Goal: Task Accomplishment & Management: Complete application form

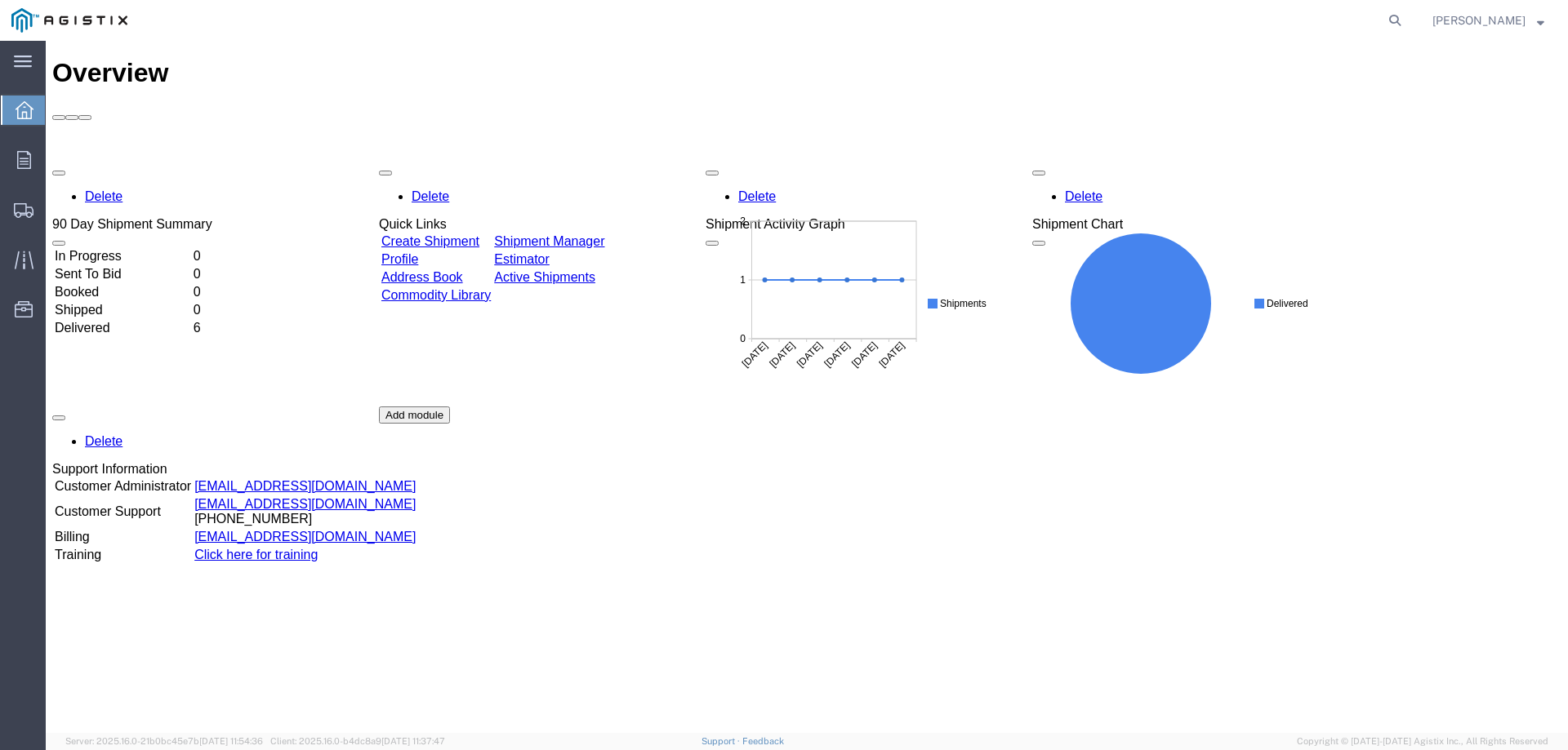
drag, startPoint x: 433, startPoint y: 152, endPoint x: 470, endPoint y: 153, distance: 37.0
click at [433, 234] on link "Create Shipment" at bounding box center [430, 241] width 98 height 13
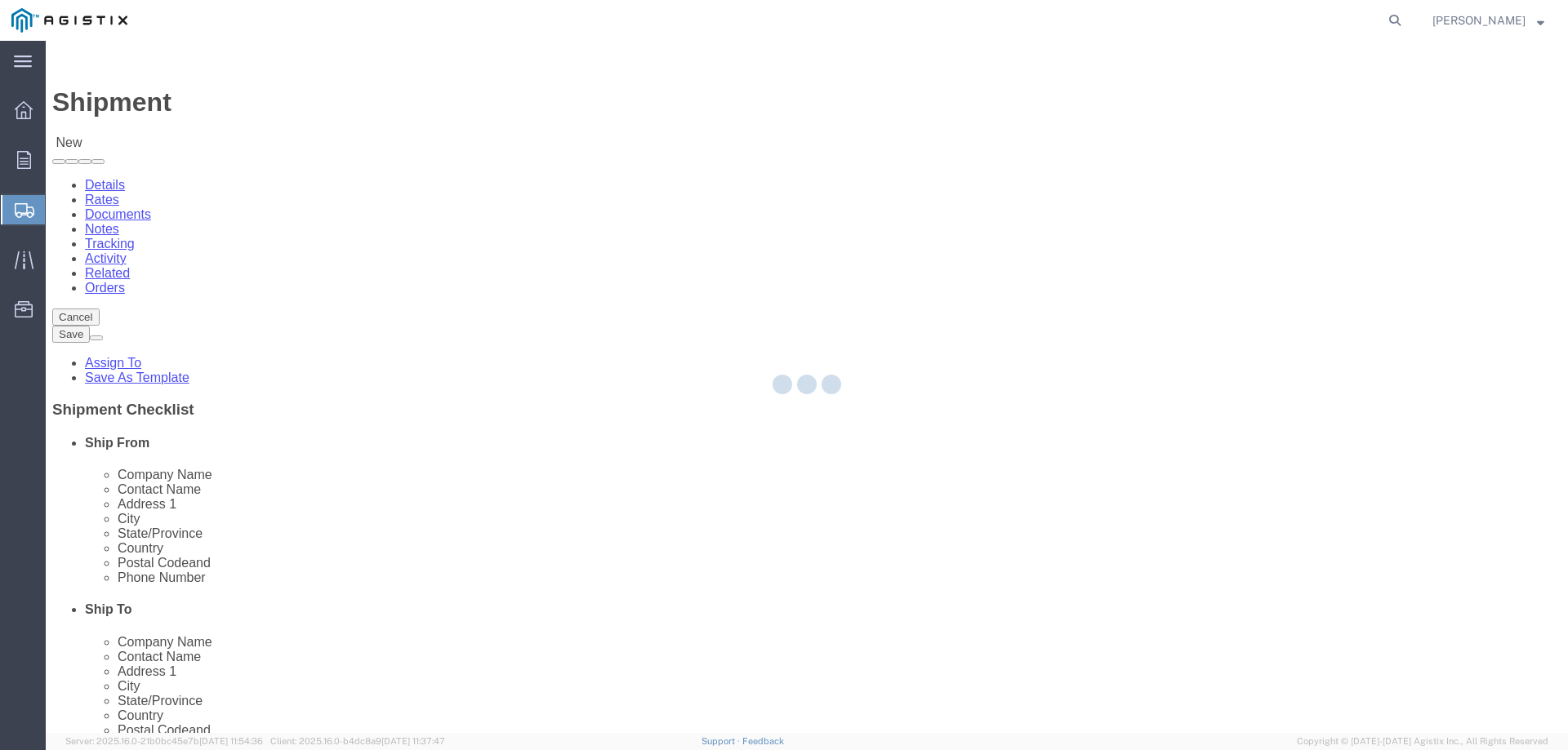
select select
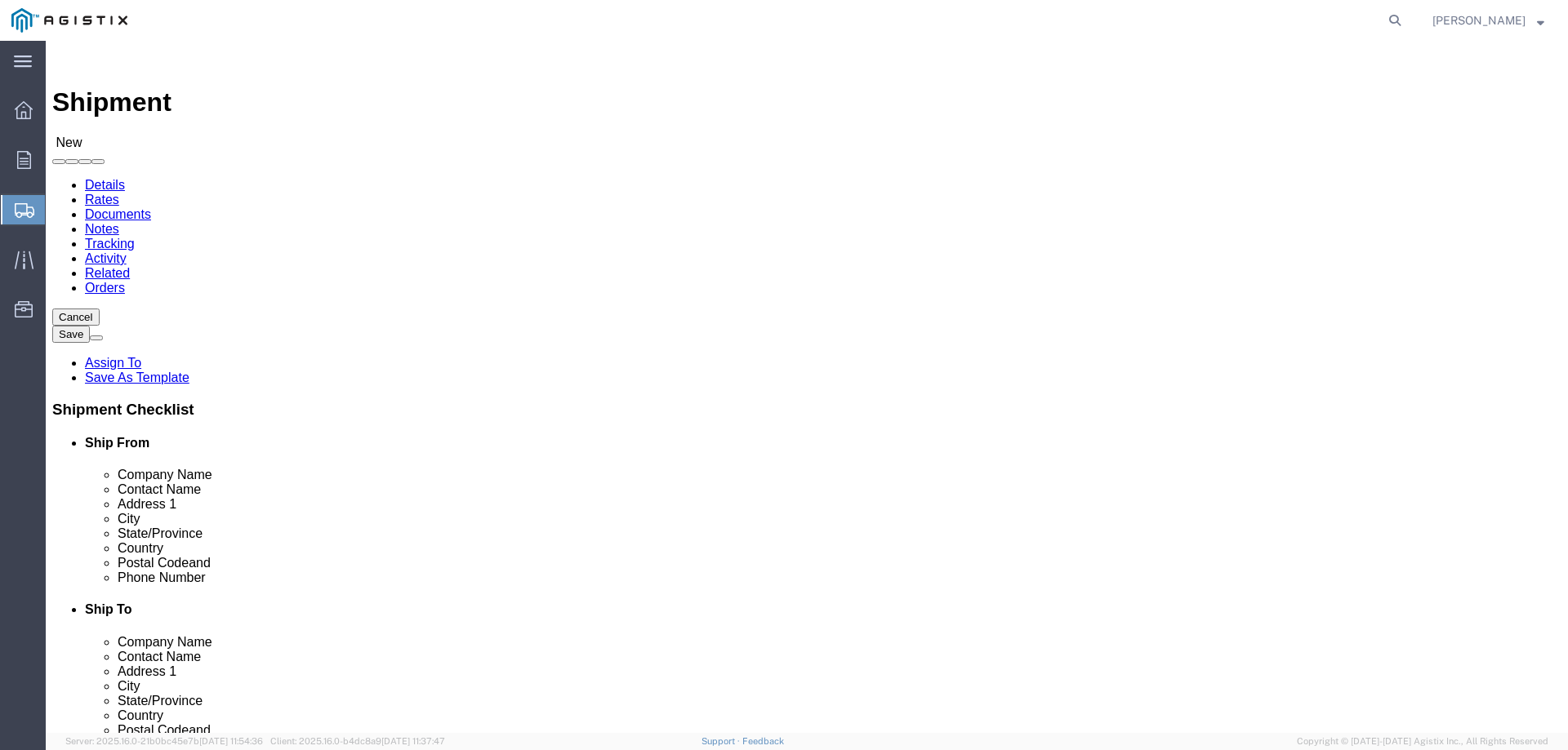
click select "Select [PERSON_NAME] Water Inc / [PERSON_NAME] Tech PG&E"
select select "9596"
click select "Select [PERSON_NAME] Water Inc / [PERSON_NAME] Tech PG&E"
select select "PURCHORD"
select select
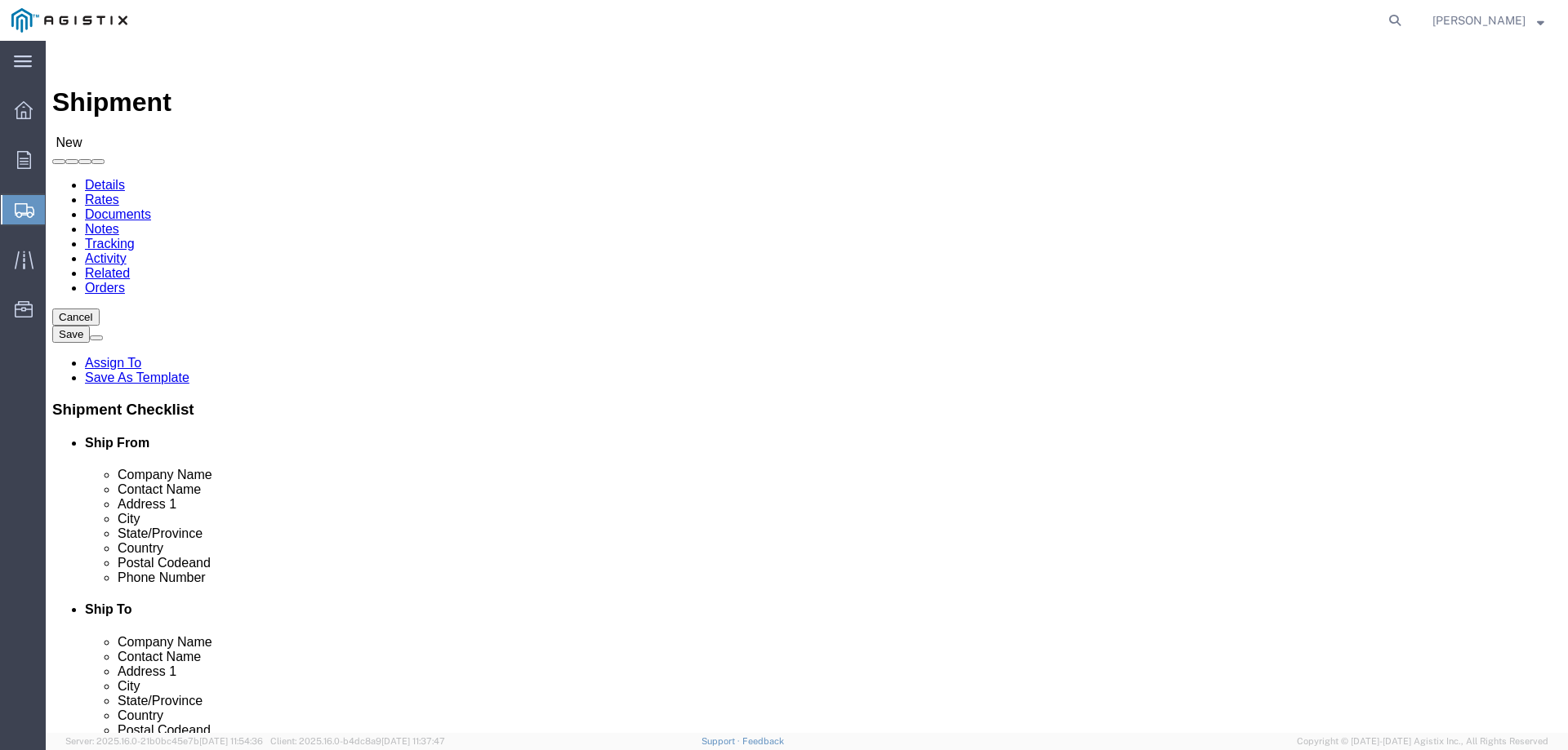
select select
click select "Select All Others [GEOGRAPHIC_DATA] [GEOGRAPHIC_DATA] [GEOGRAPHIC_DATA] [GEOGRA…"
select select "23082"
click select "Select All Others [GEOGRAPHIC_DATA] [GEOGRAPHIC_DATA] [GEOGRAPHIC_DATA] [GEOGRA…"
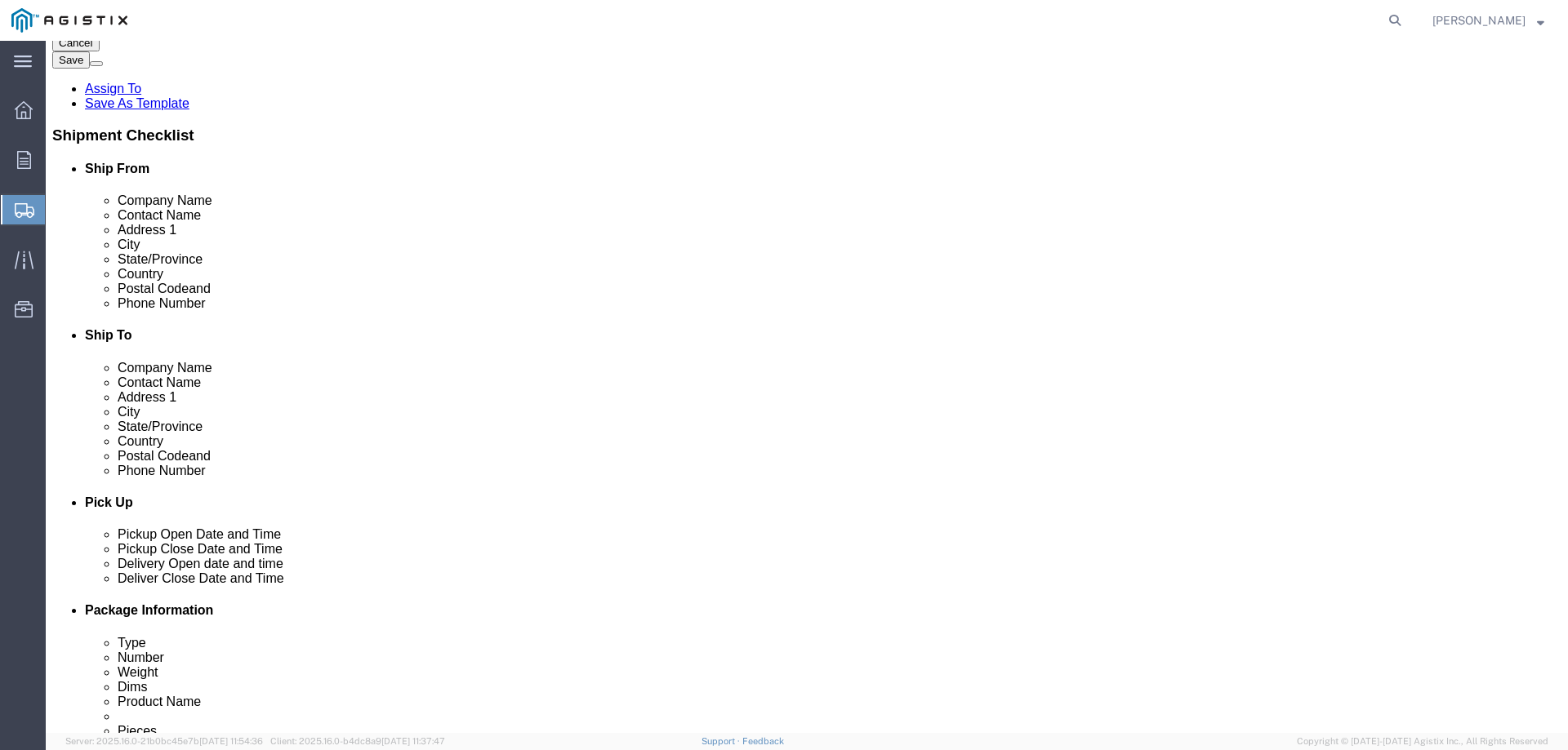
scroll to position [218, 0]
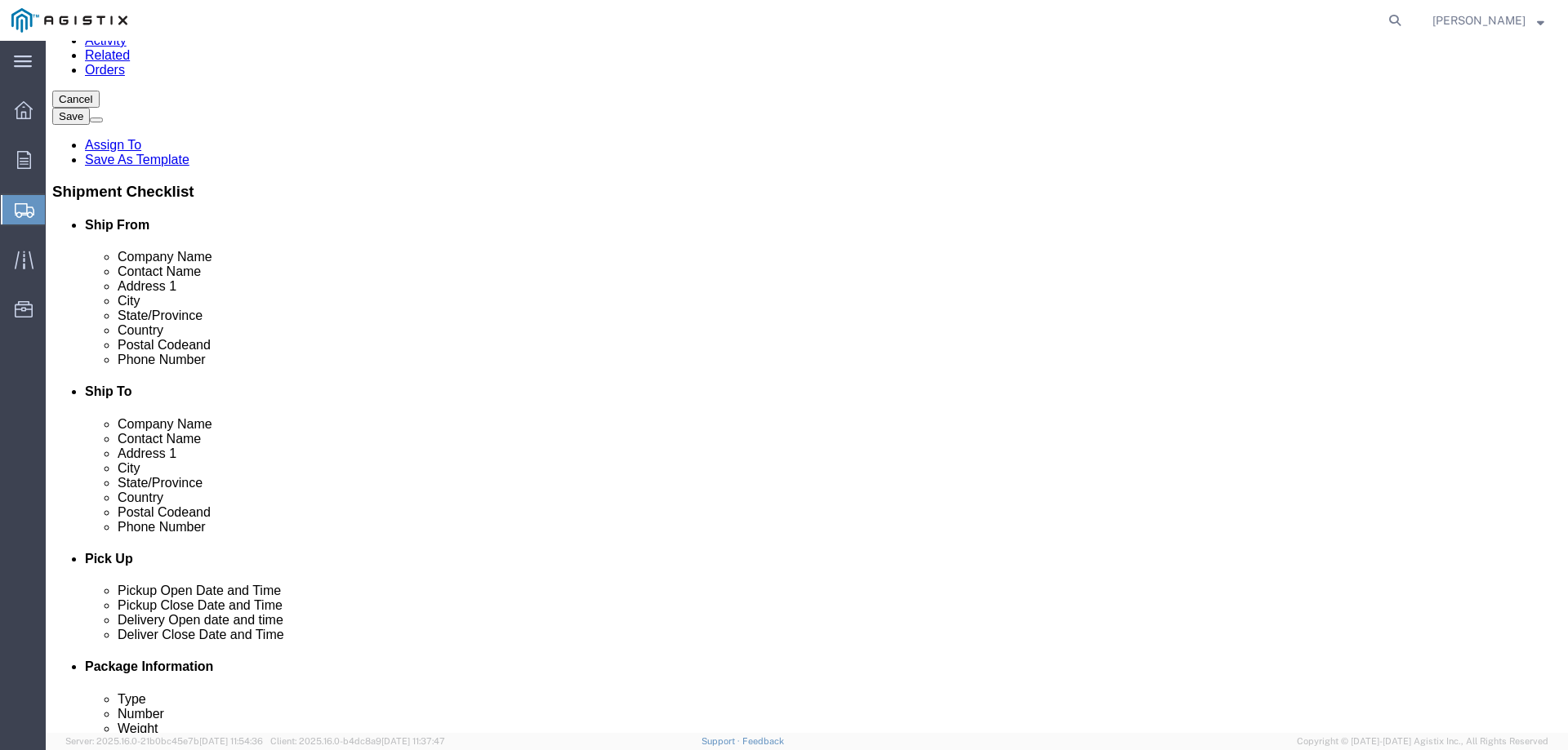
click input "text"
type input "[PERSON_NAME] TECHNOLOGIES"
type input "[PERSON_NAME]"
type input "[STREET_ADDRESS]"
type input "[GEOGRAPHIC_DATA]"
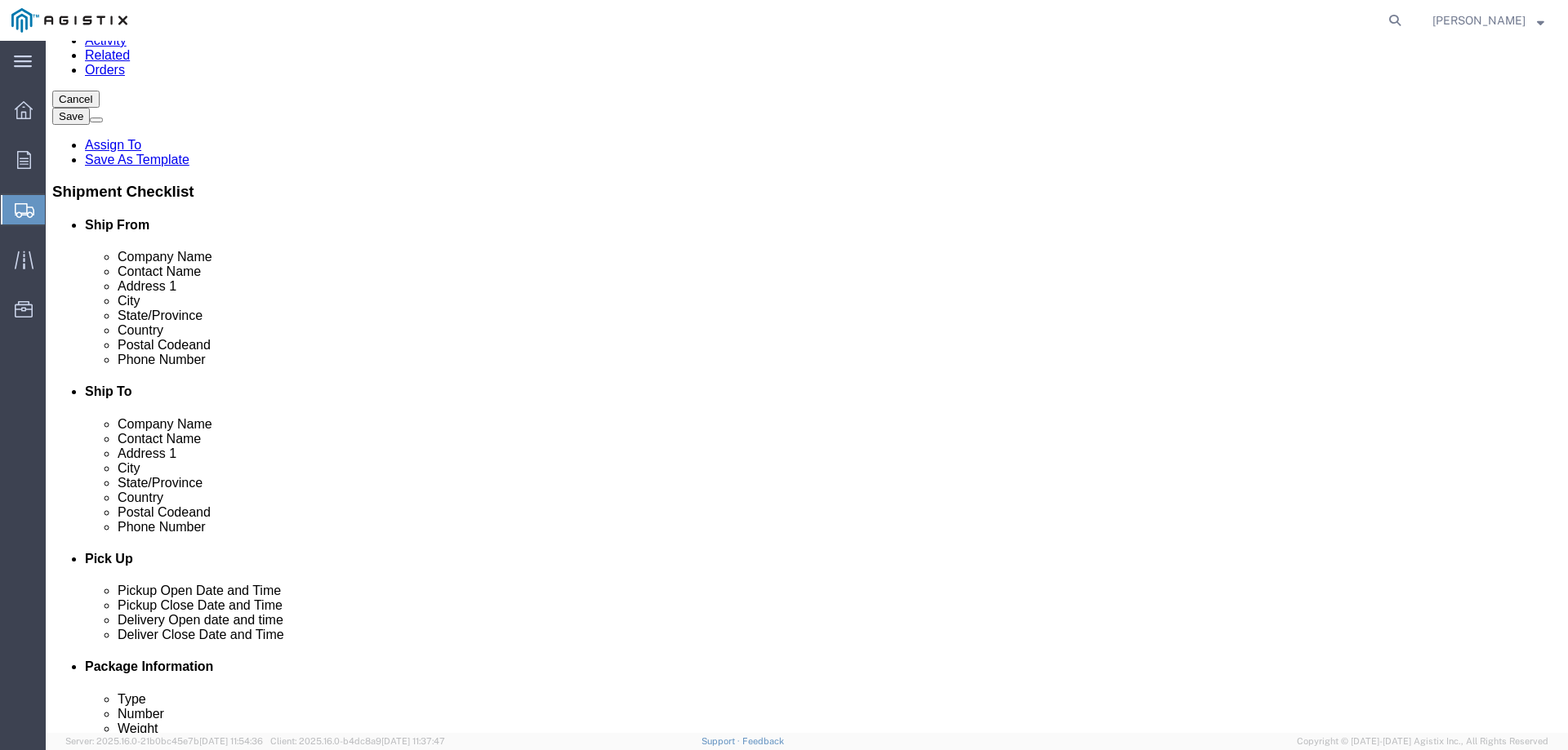
type input "N"
type input "[US_STATE]"
type input "14472"
type input "[PHONE_NUMBER]"
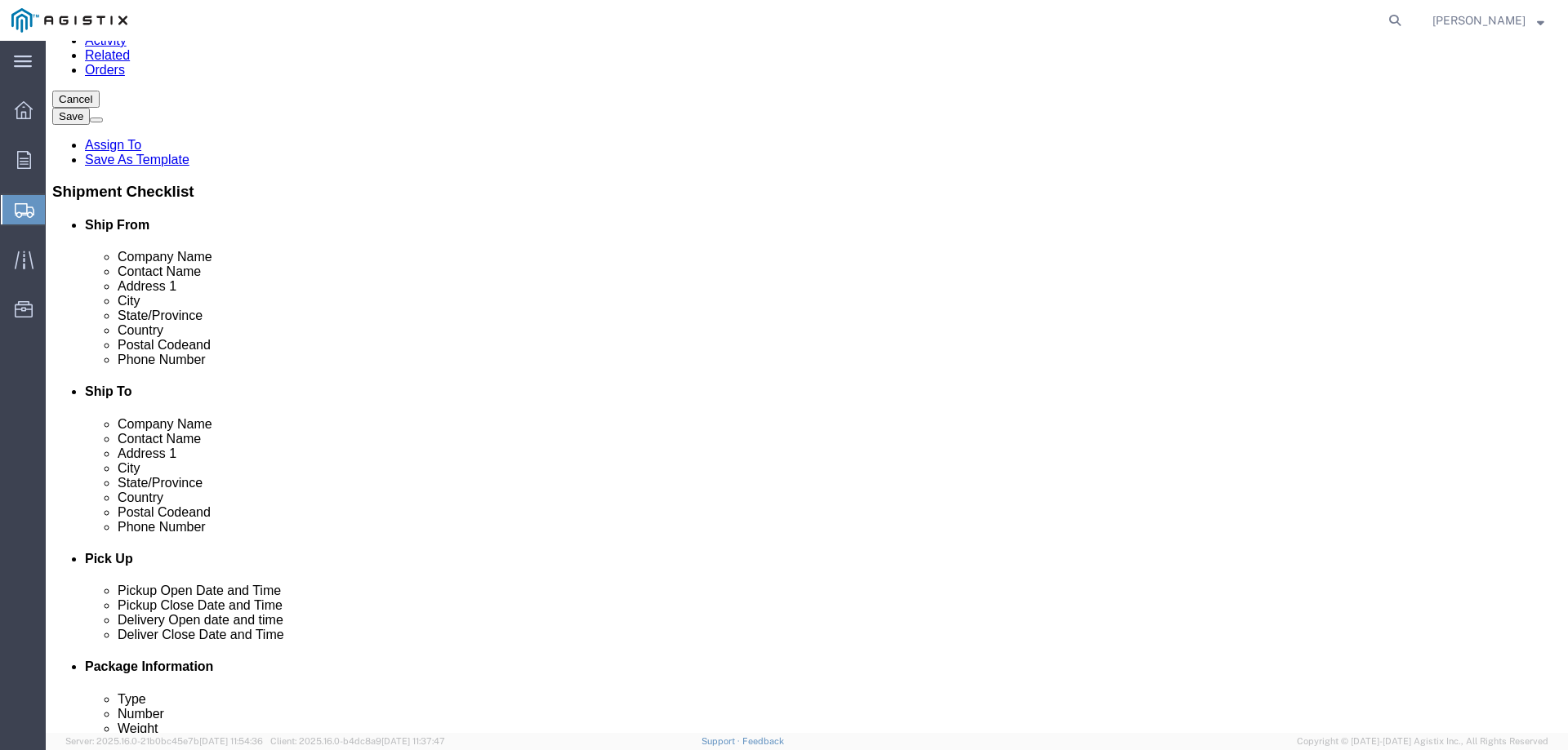
type input "[EMAIL_ADDRESS][DOMAIN_NAME]"
click label
click input "checkbox"
checkbox input "false"
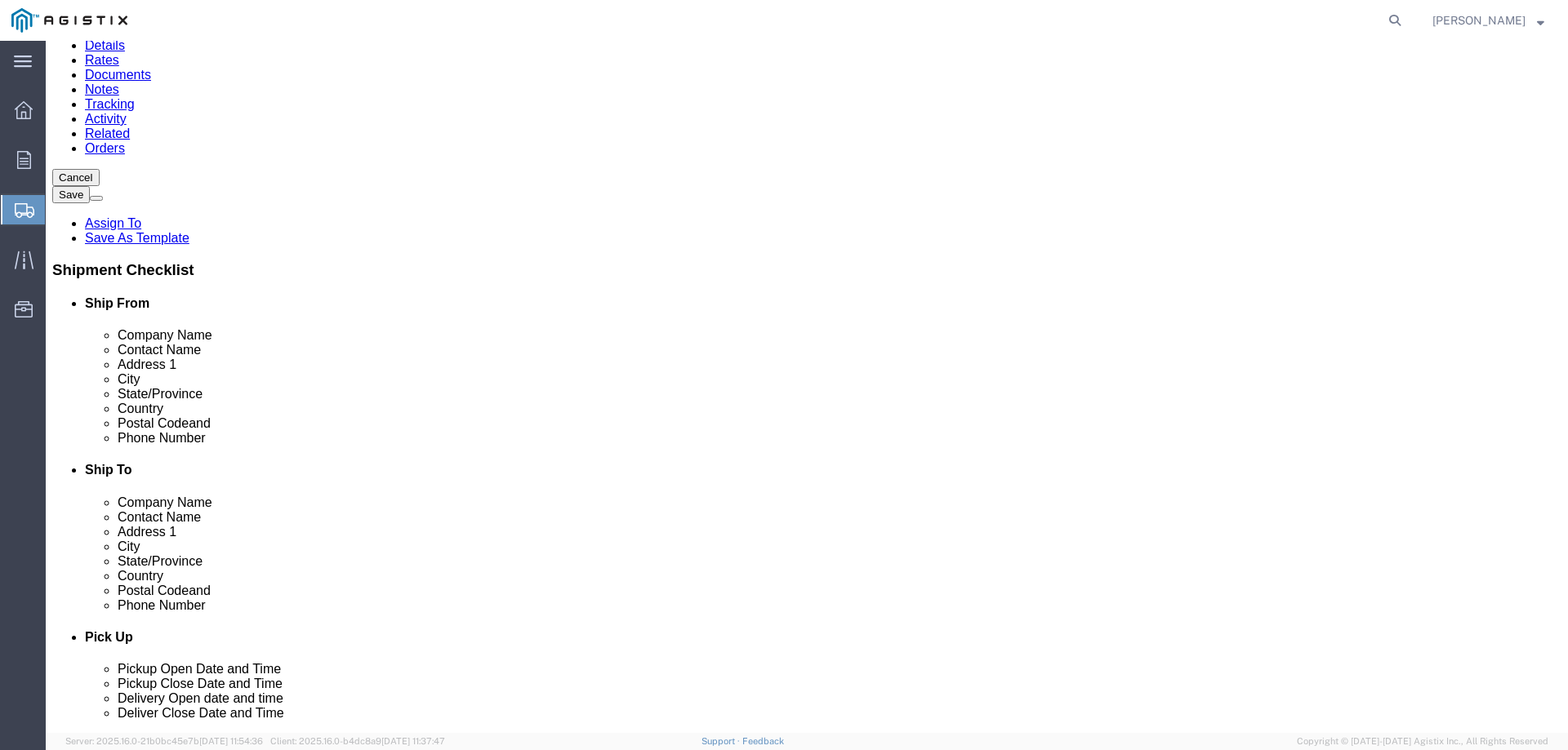
scroll to position [137, 0]
click input "text"
type input "PACIFIC GAS & ELECTRIC"
type input "RECEIVING DEPT."
type input "[STREET_ADDRESS][PERSON_NAME]"
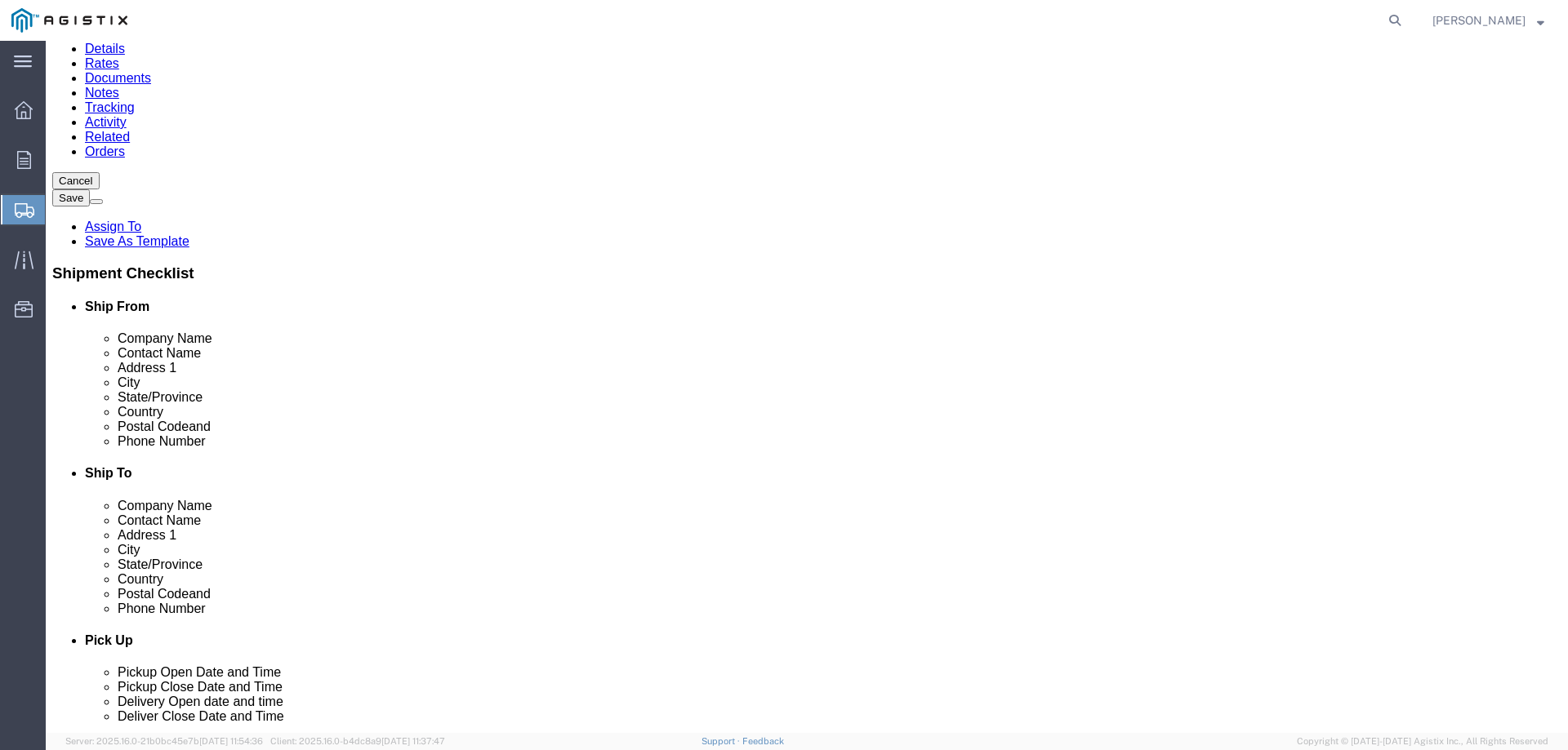
type input "STOCKTON"
type input "C"
type input "CAL"
type input "95204"
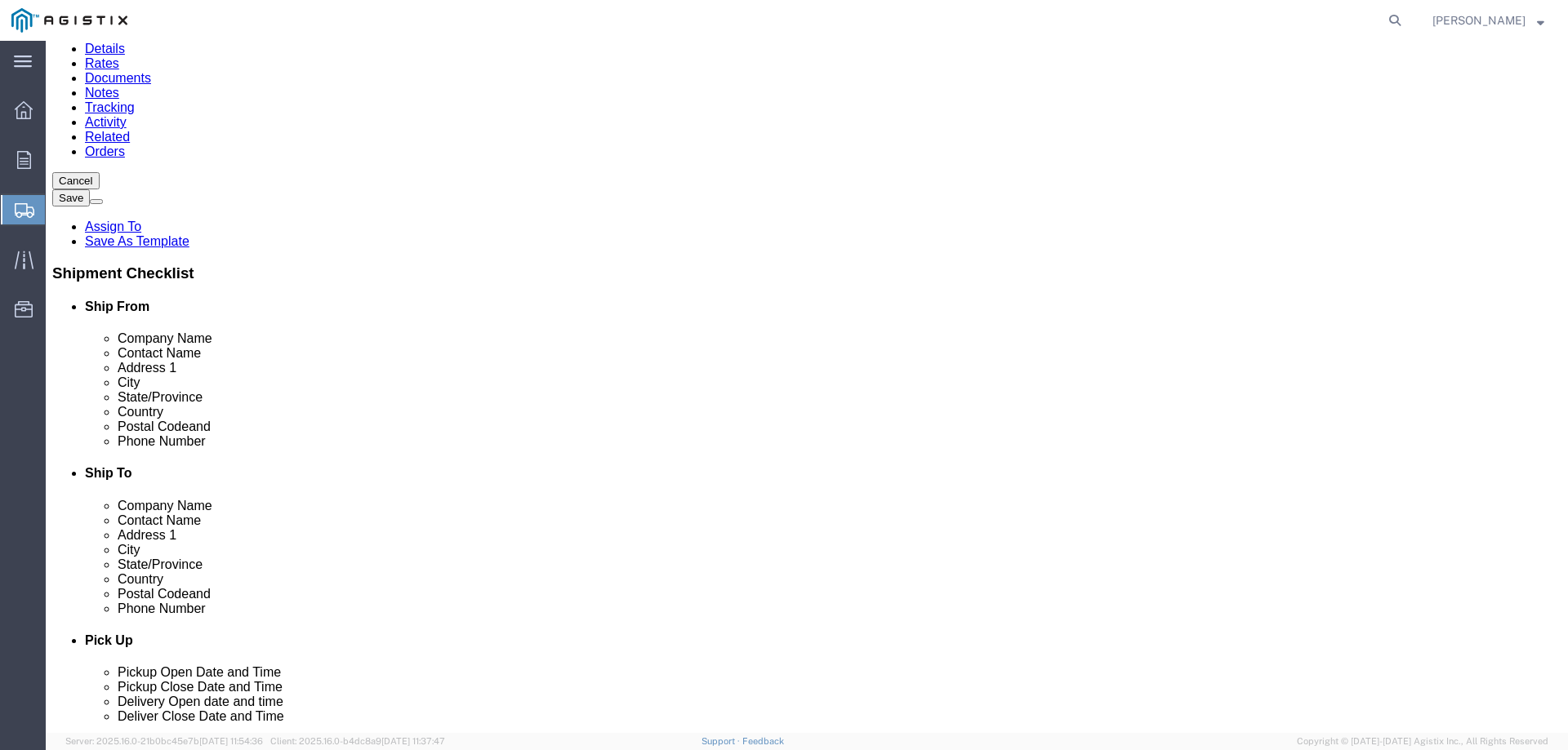
type input "[PHONE_NUMBER]"
type input "236"
type input "SPERRY"
checkbox input "true"
drag, startPoint x: 1070, startPoint y: 518, endPoint x: 1062, endPoint y: 592, distance: 74.4
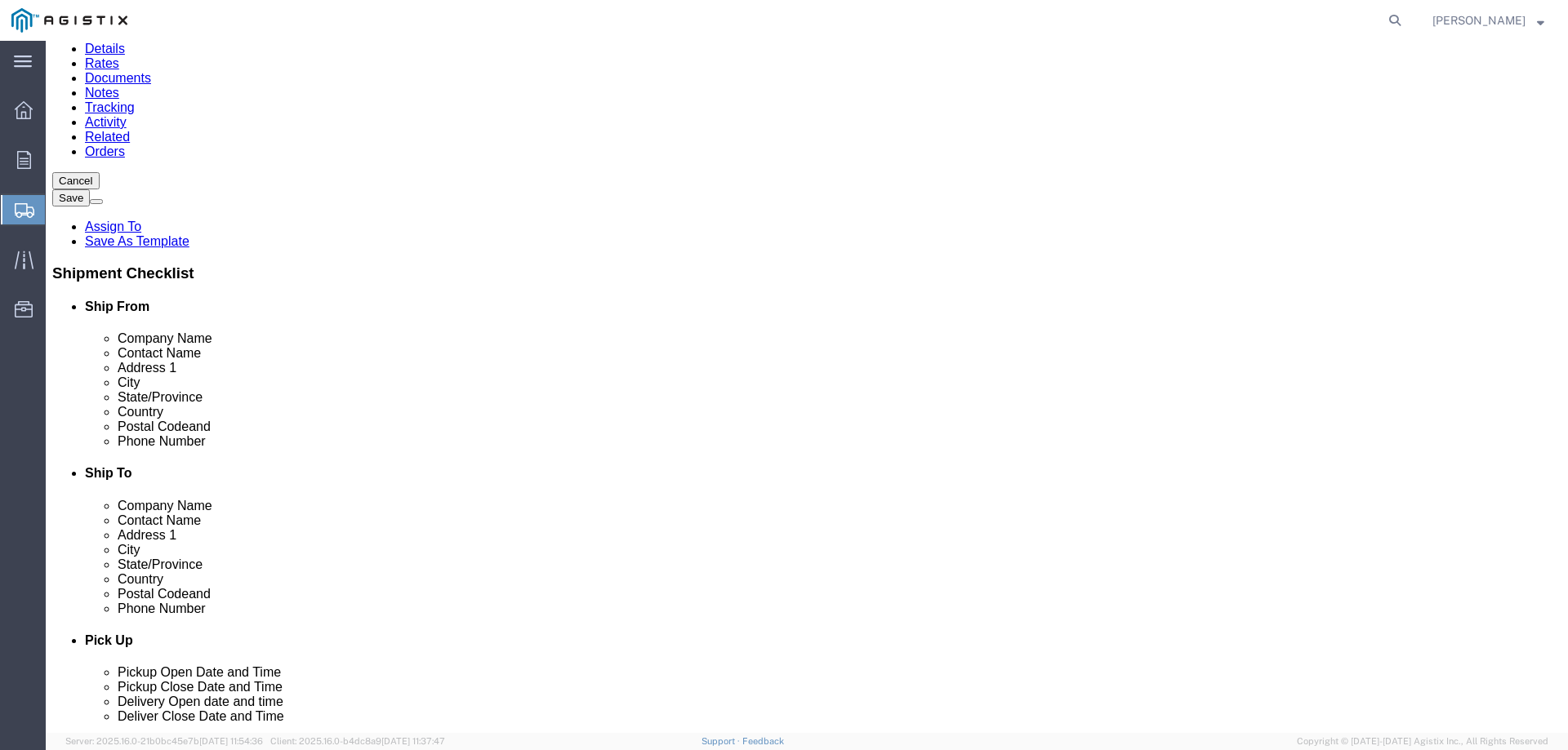
click div "Location My Profile Location (OBSOLETE) [PERSON_NAME] SC - GC TRAILER (OBSOLETE…"
click input "SPERRY"
type input "[EMAIL_ADDRESS][DOMAIN_NAME]"
checkbox input "false"
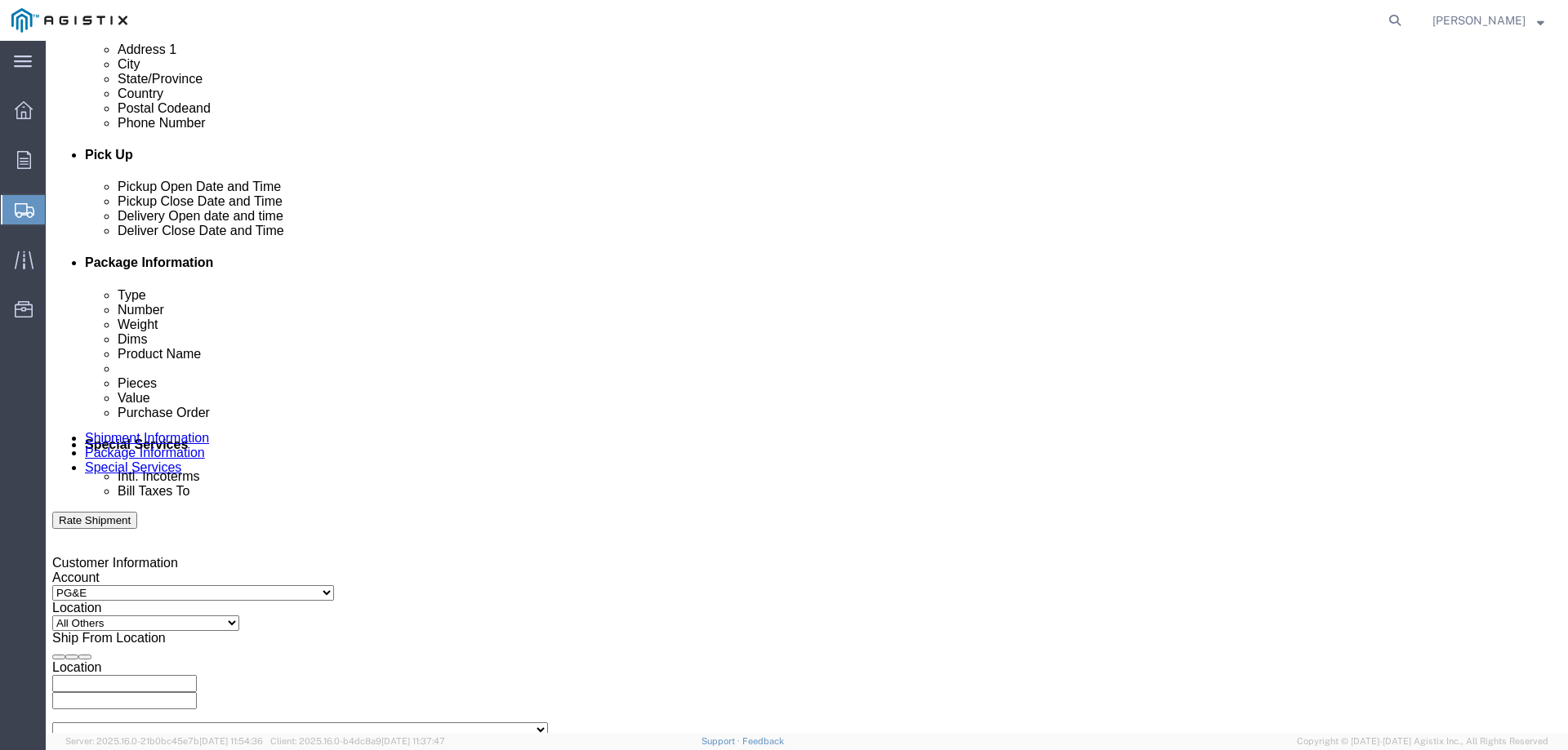
scroll to position [680, 0]
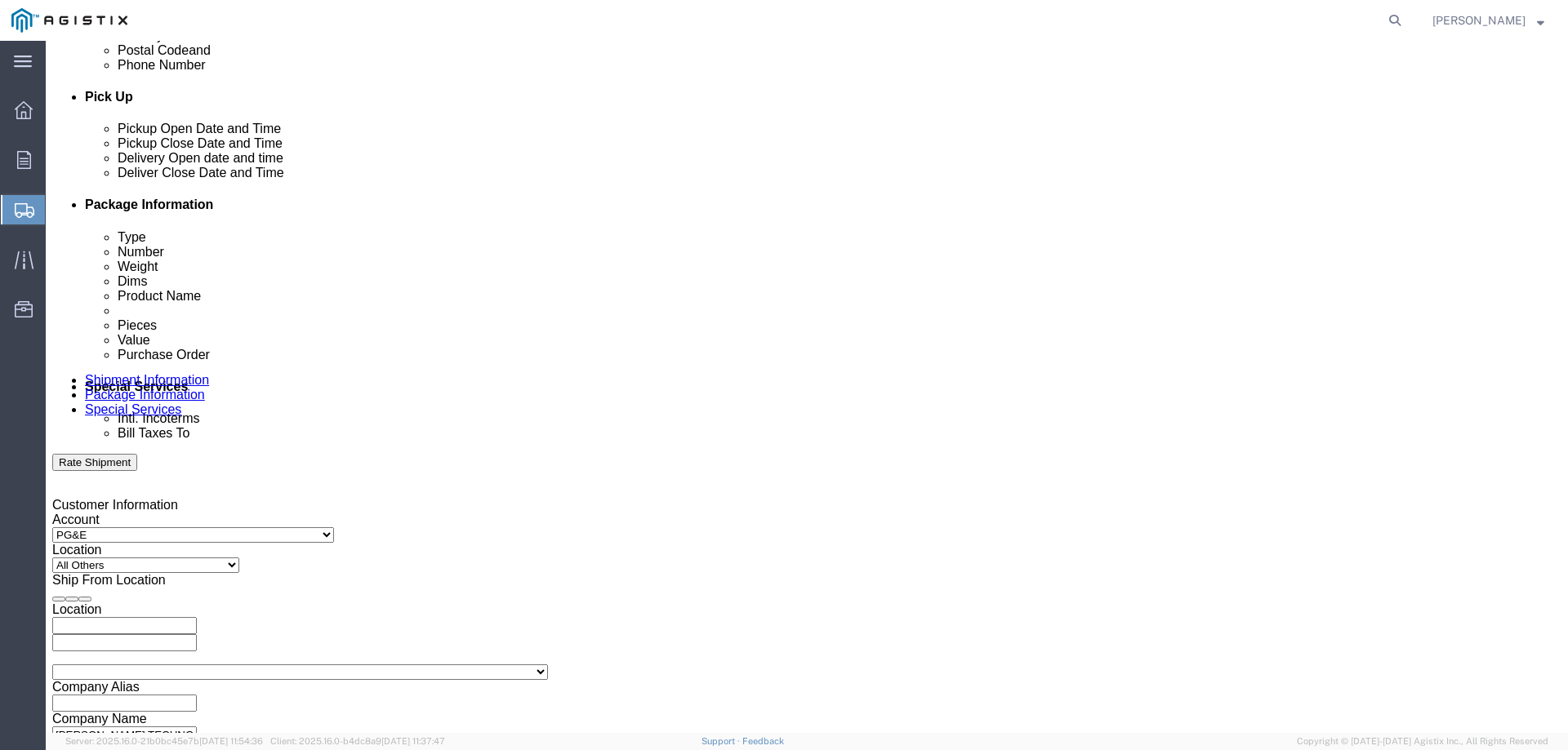
click div "[DATE] 11:00 AM"
click input "11:00 AM"
type input "3:00 PM"
click button "Apply"
click div "[DATE] 4:00 PM"
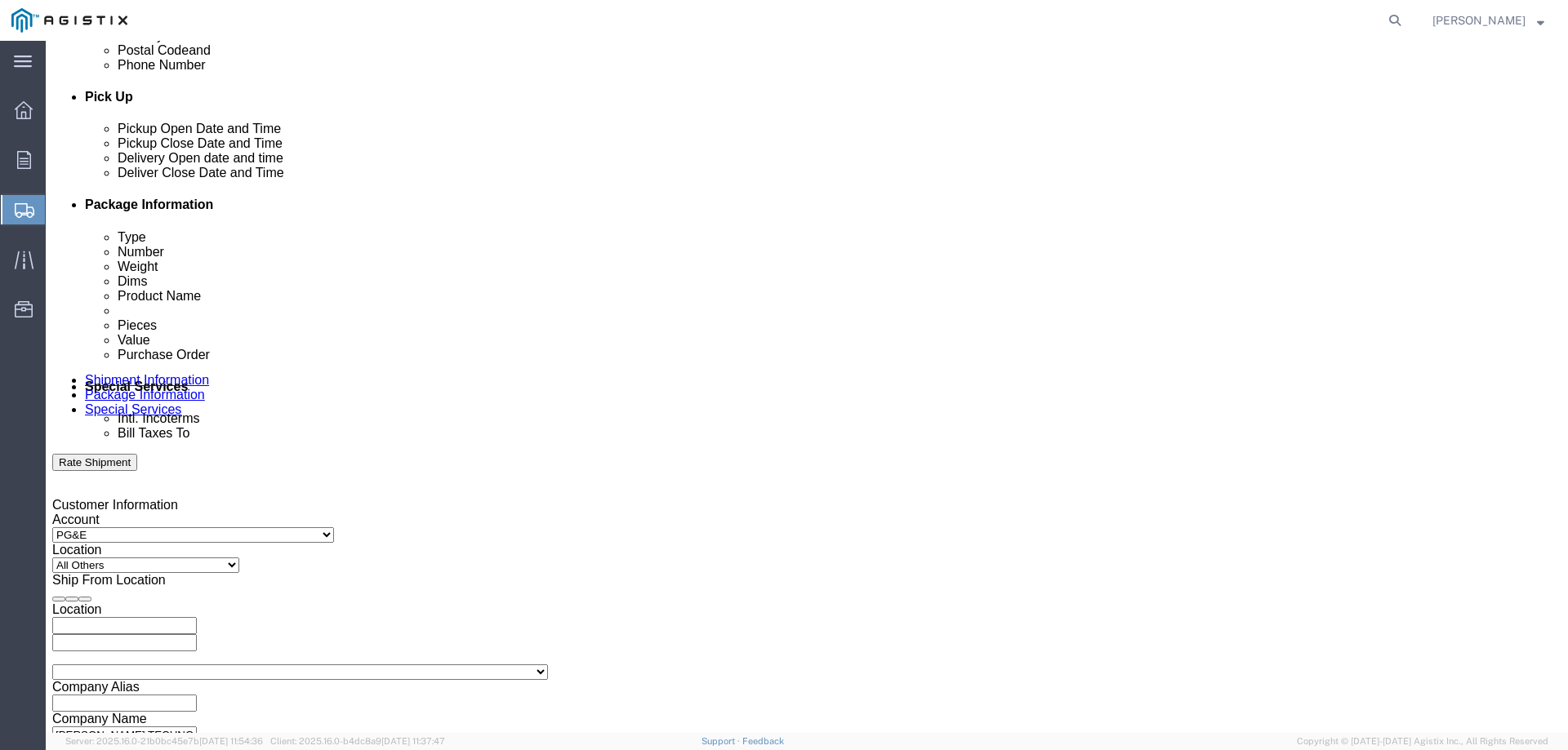
type input "6:00 PM"
click button "Apply"
click div
click td "13"
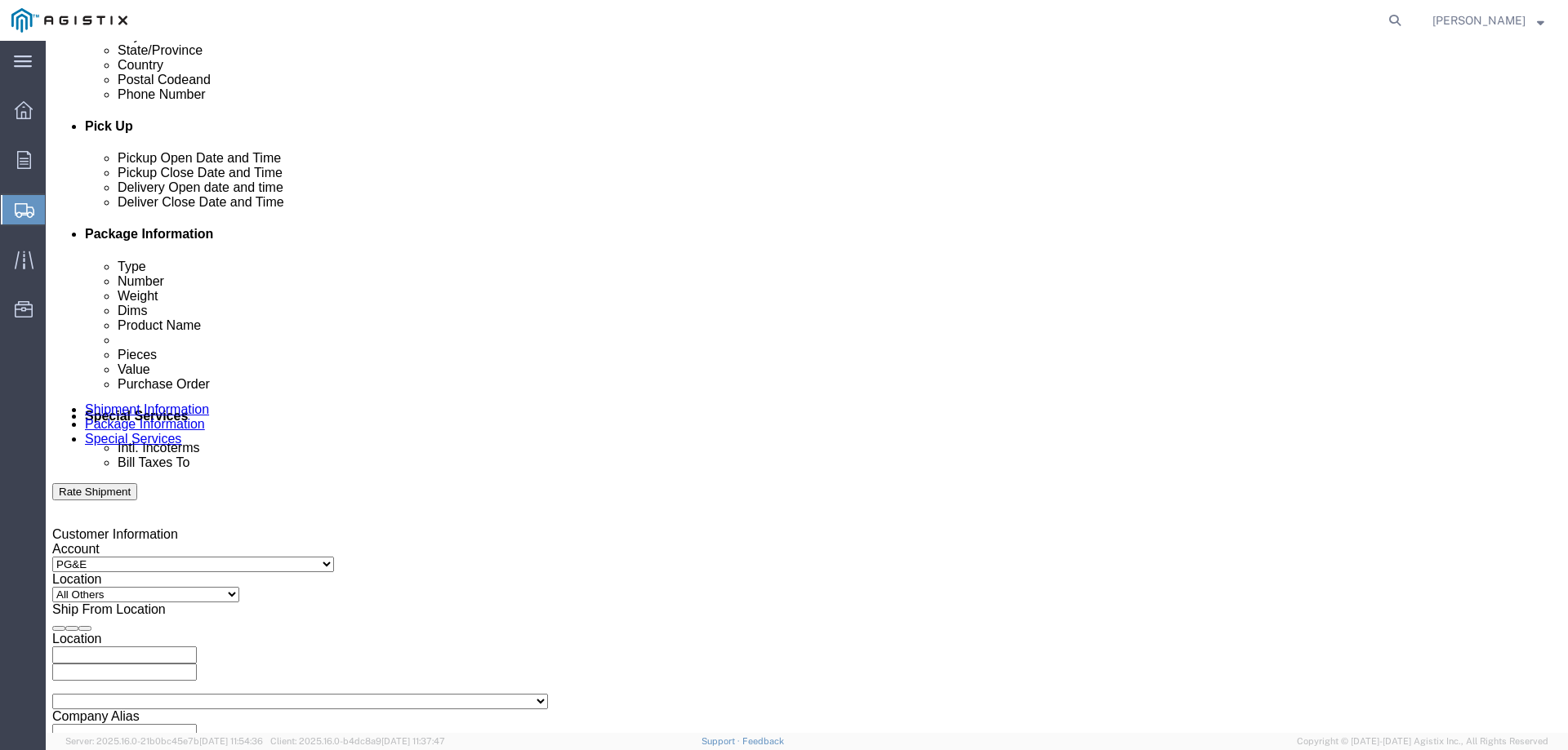
click input "7:00 PM"
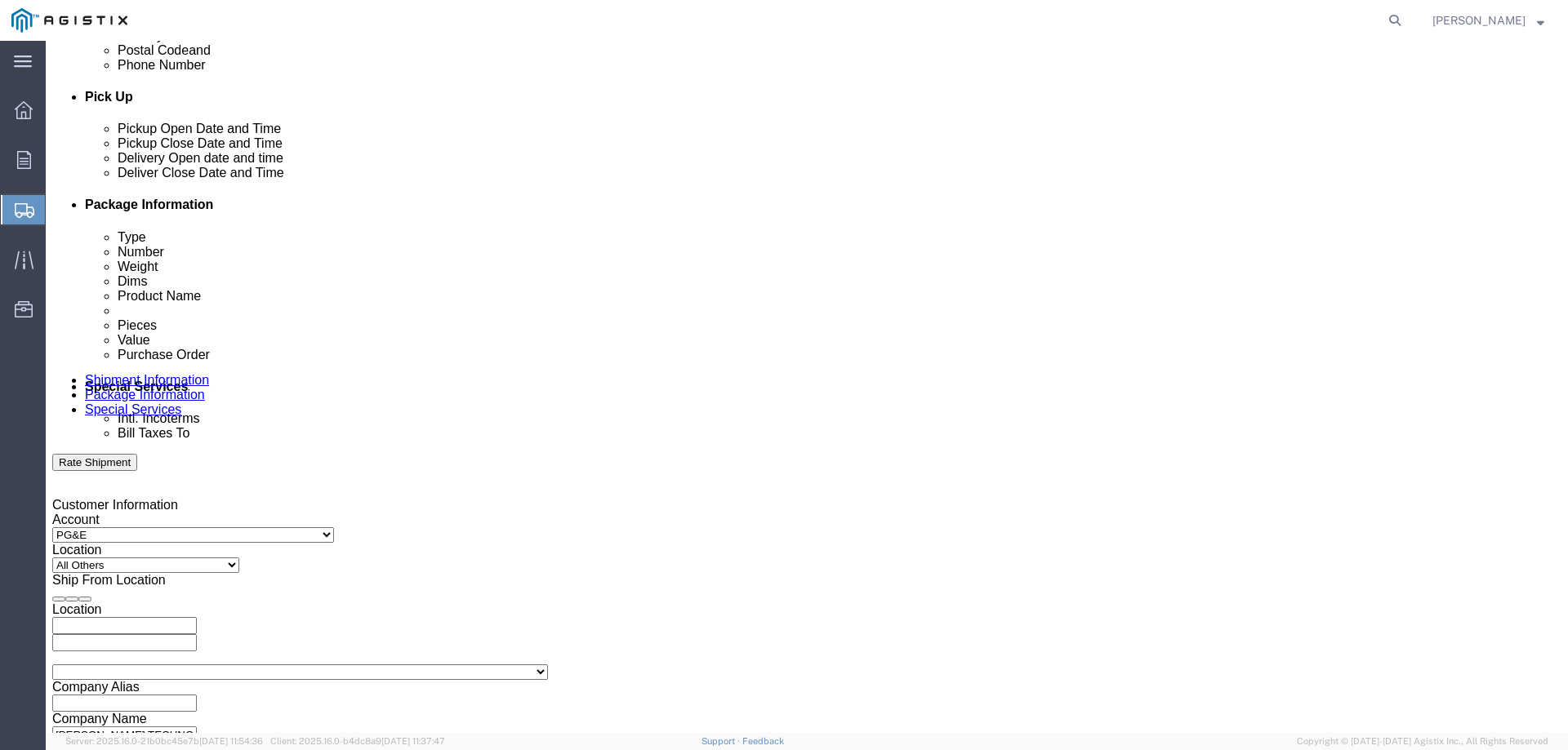
type input "8:00 AM"
click button "Apply"
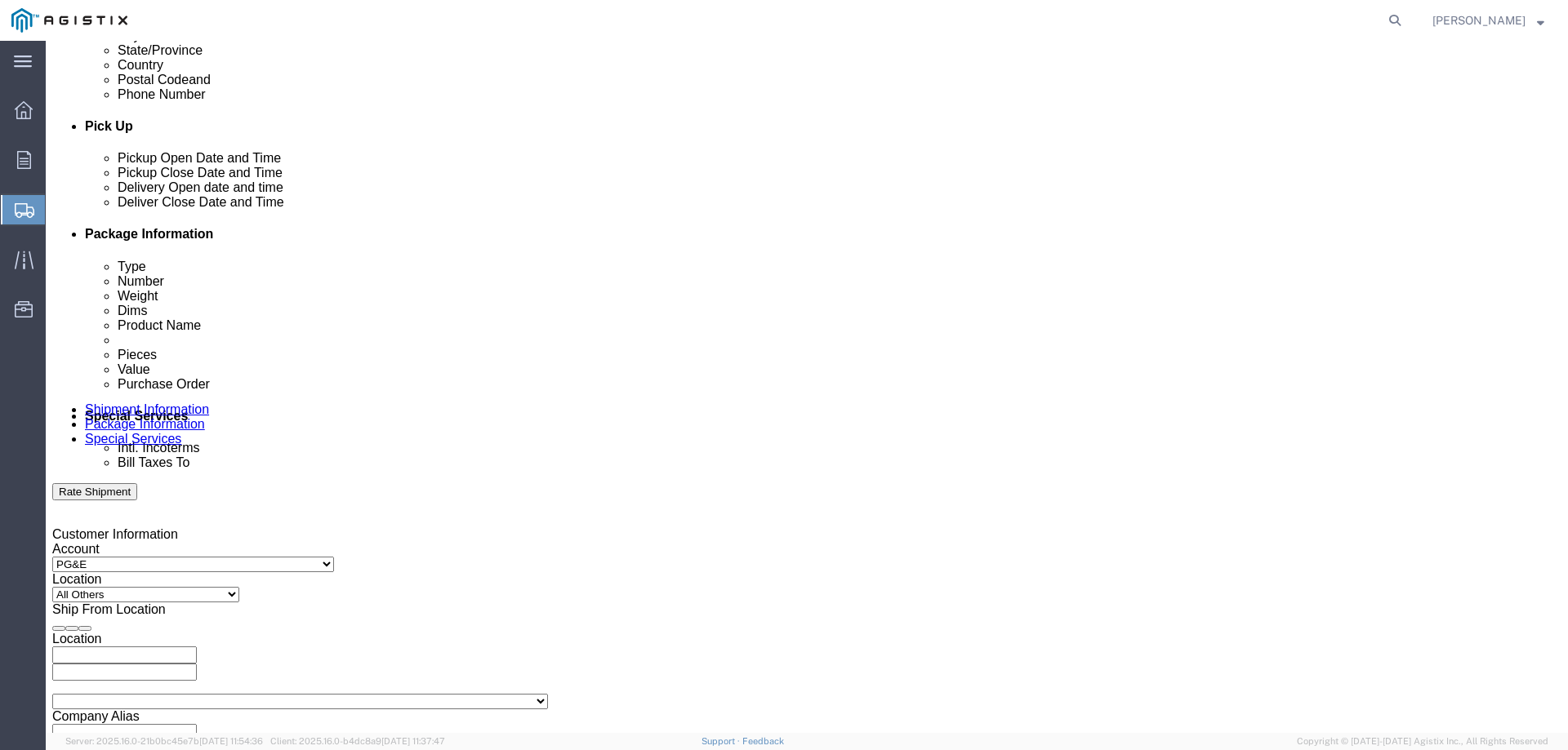
click div
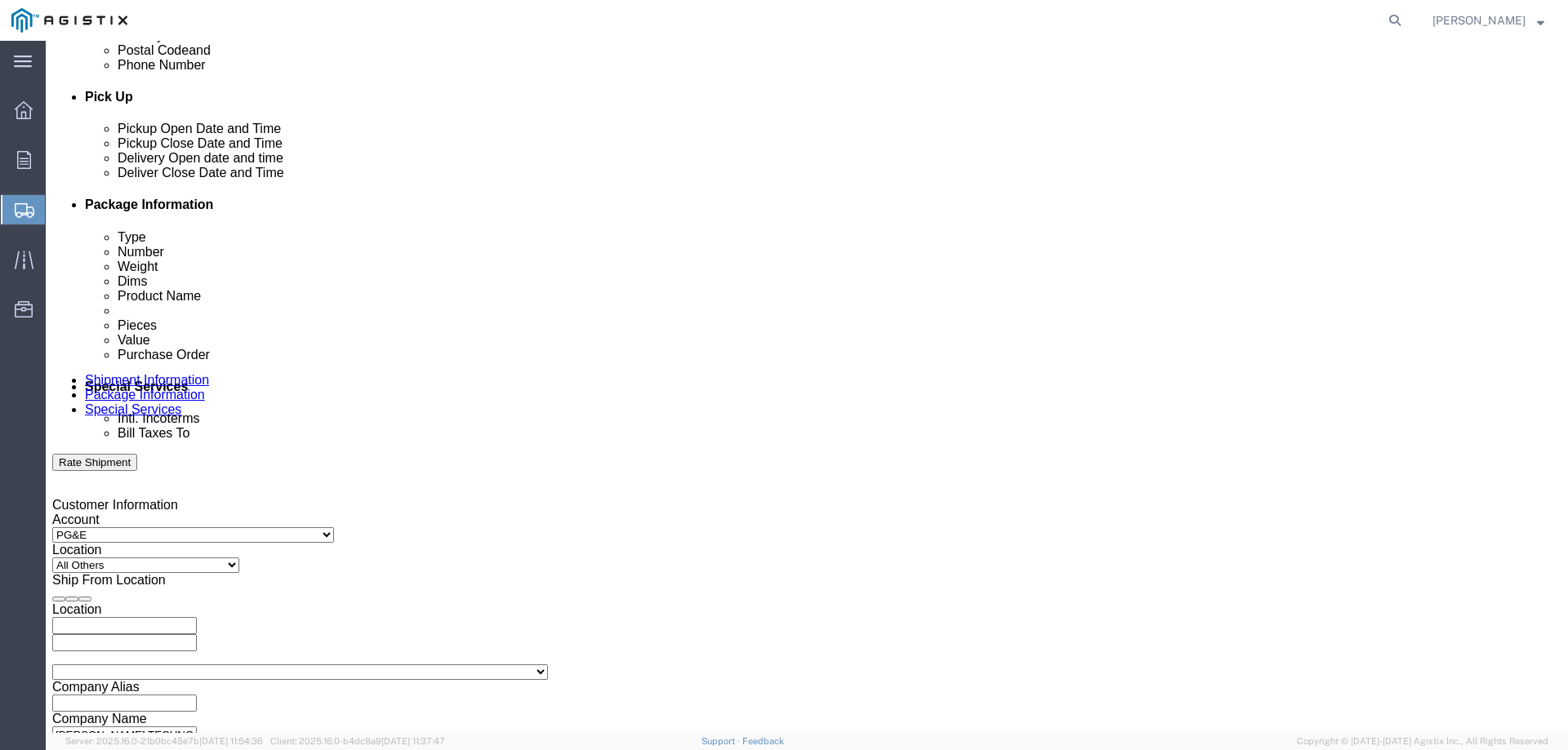
type input "4:00 PM"
click button "Apply"
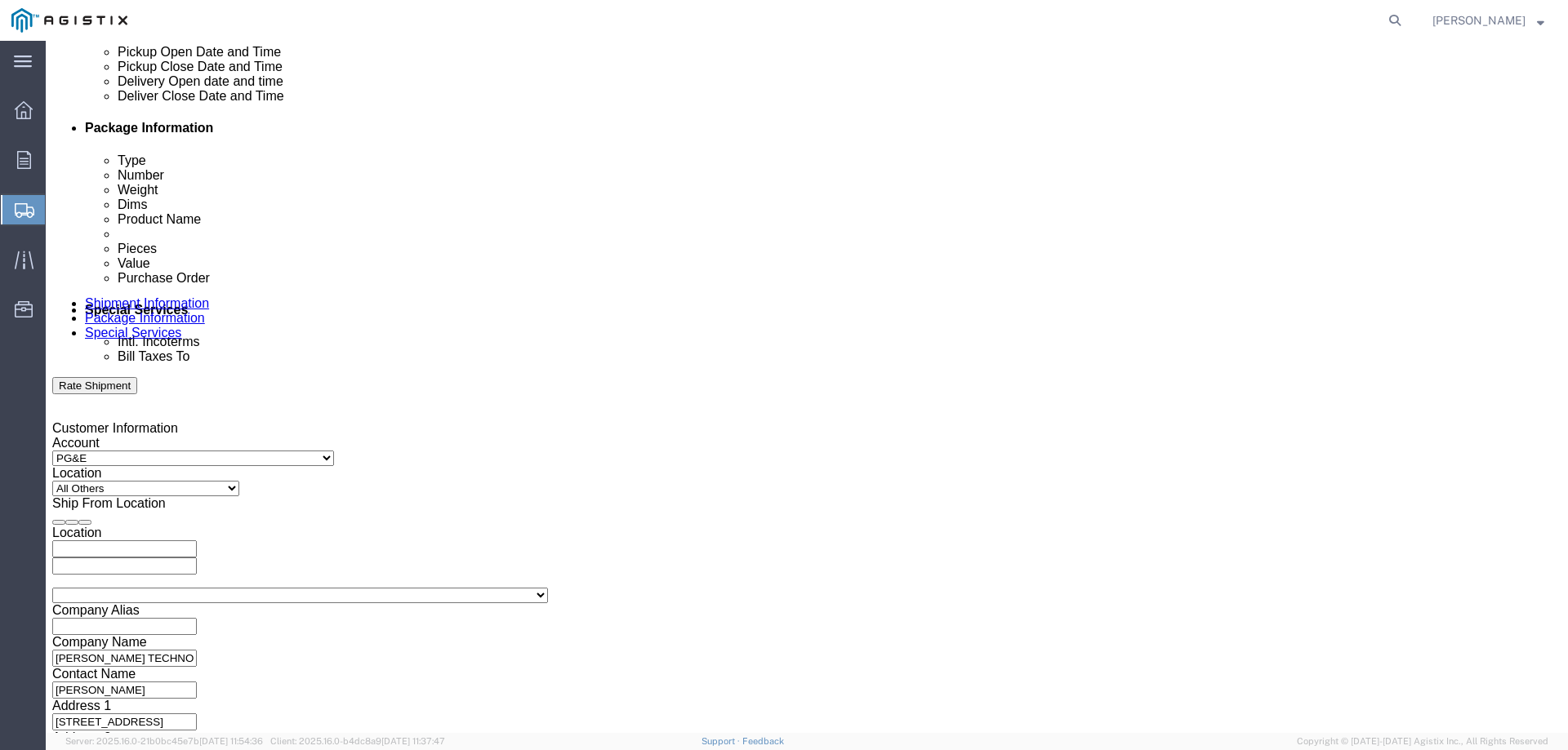
scroll to position [762, 0]
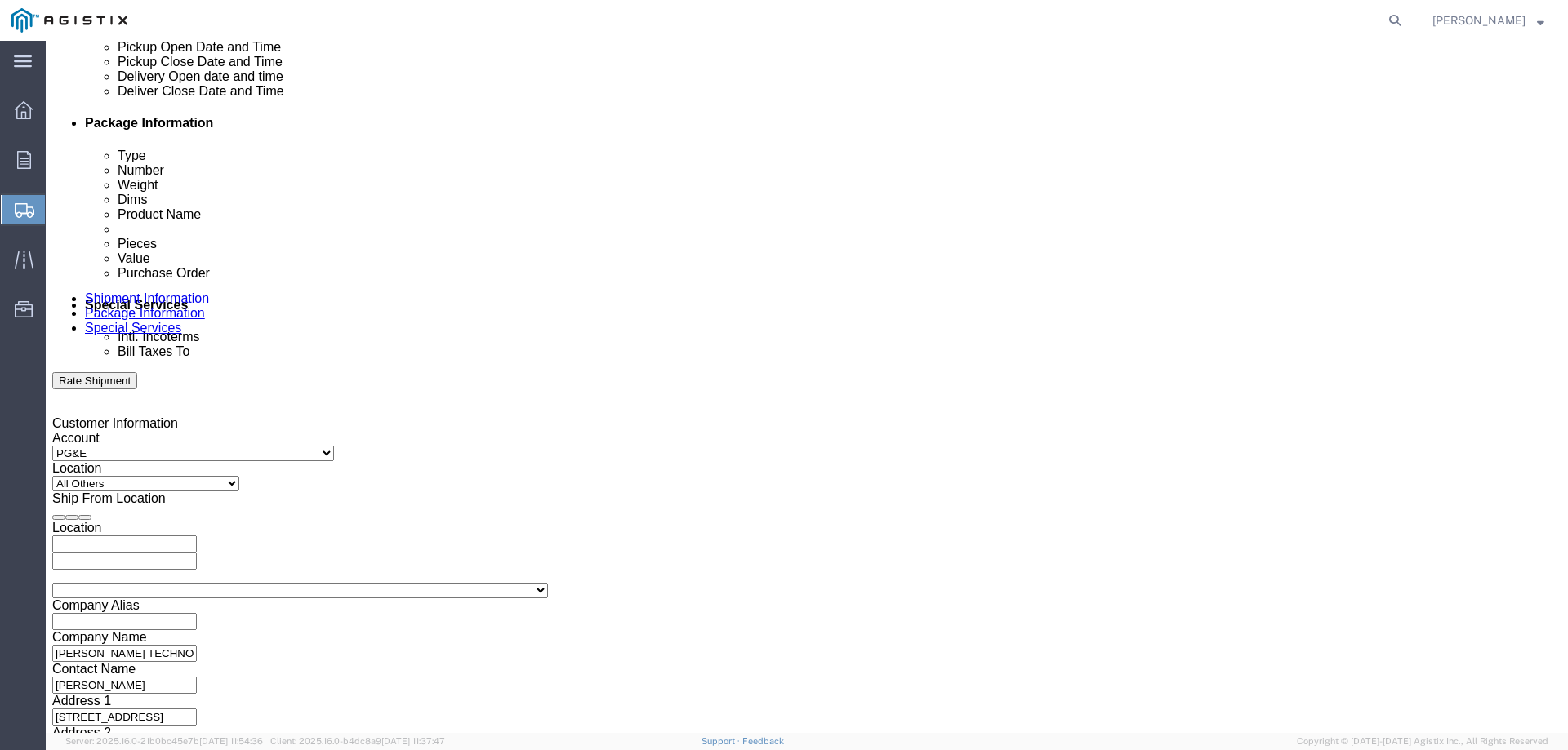
click input "text"
type input "3501405693"
select select "SALEORDR"
type input "309061"
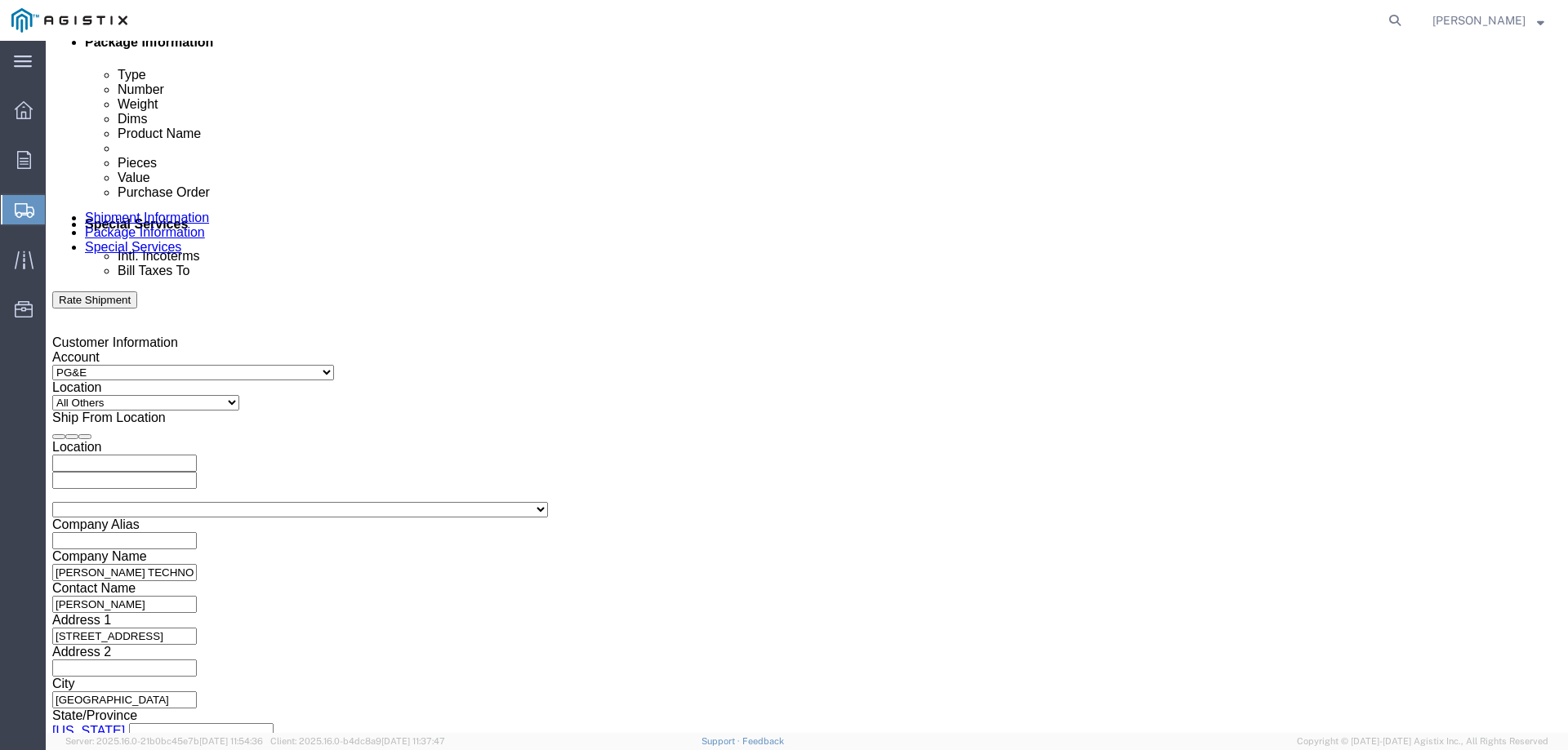
scroll to position [844, 0]
click button "Continue"
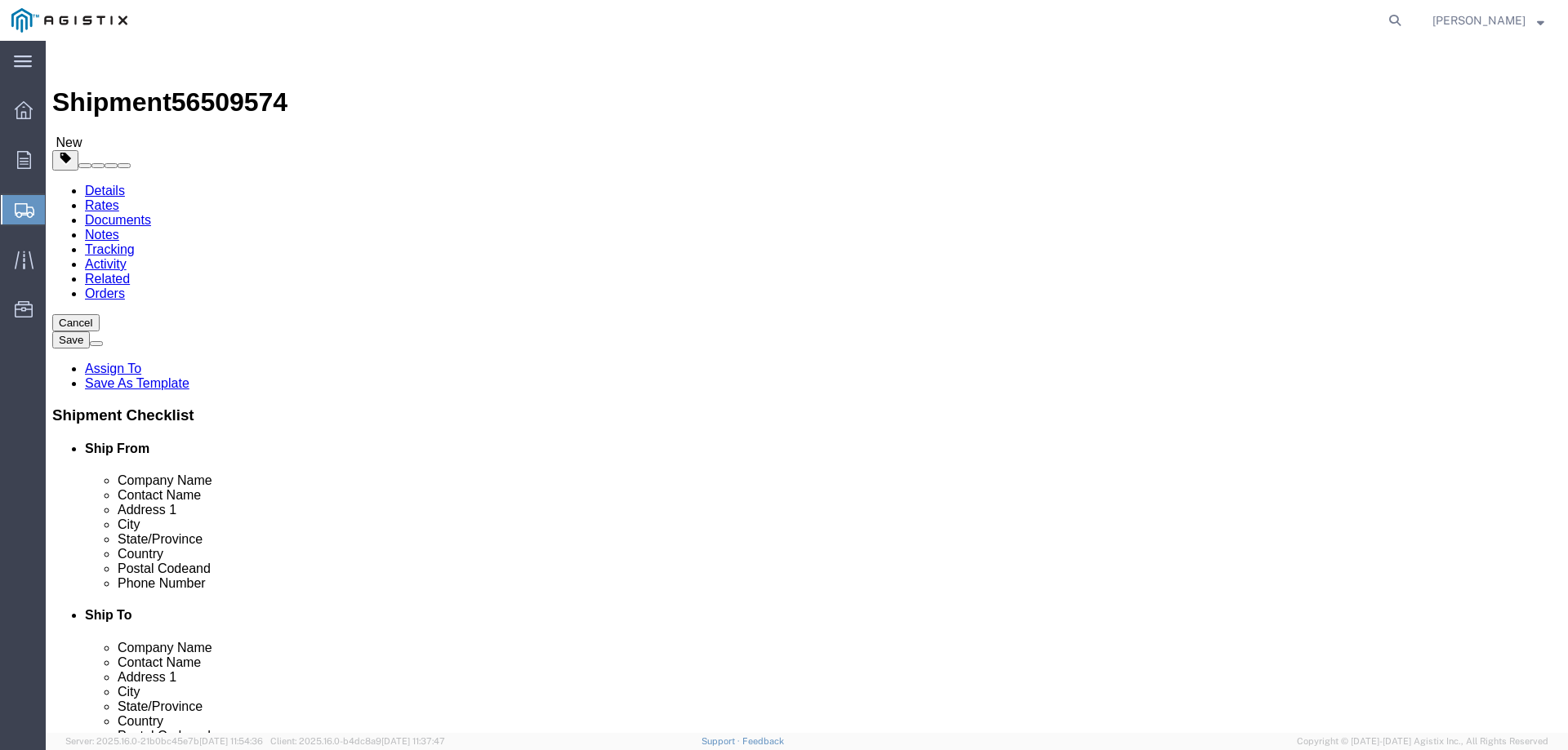
click select "Select Bulk Bundle(s) Cardboard Box(es) Carton(s) Crate(s) Drum(s) (Fiberboard)…"
select select "CRAT"
click select "Select Bulk Bundle(s) Cardboard Box(es) Carton(s) Crate(s) Drum(s) (Fiberboard)…"
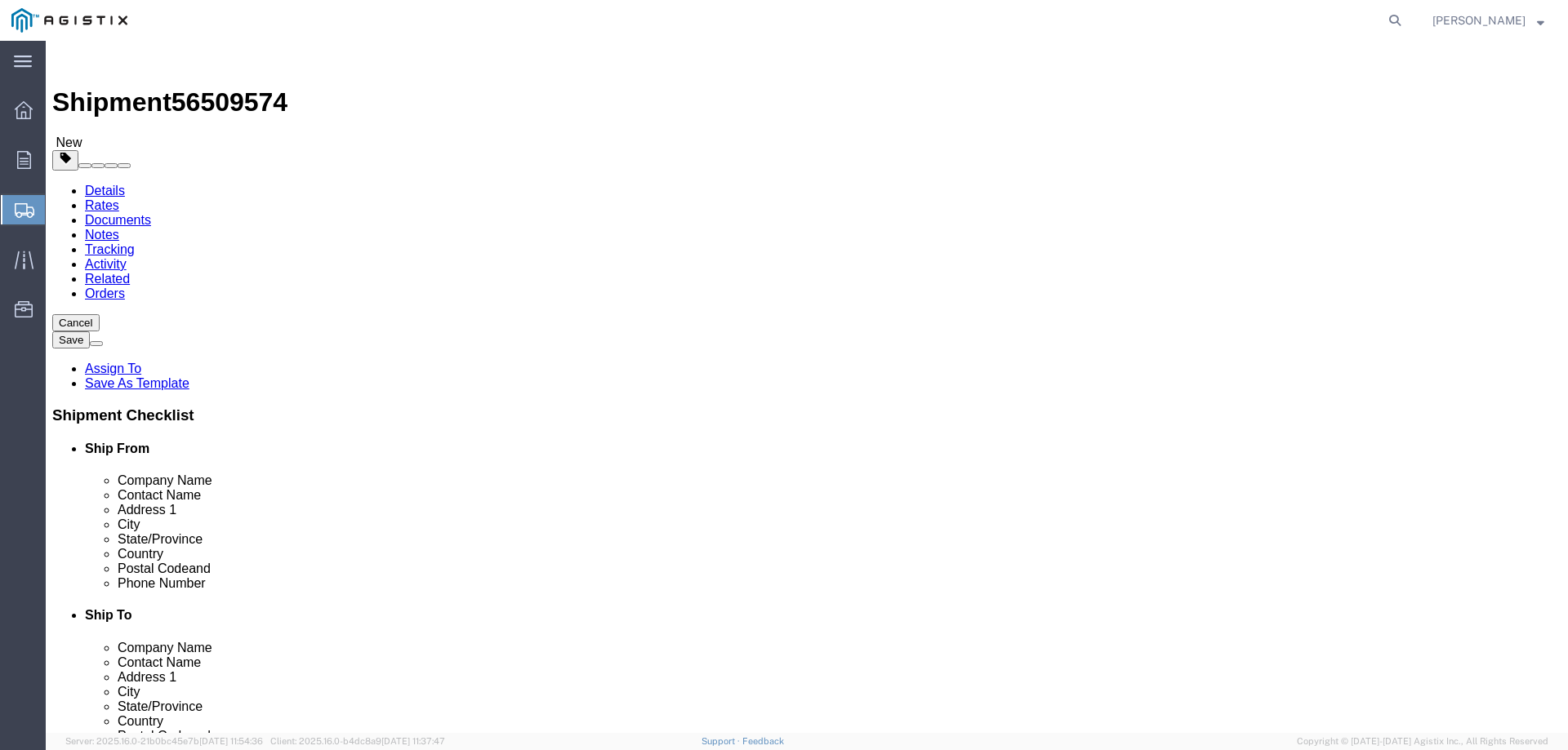
type input "87"
type input "39"
type input "31"
drag, startPoint x: 260, startPoint y: 373, endPoint x: 202, endPoint y: 386, distance: 59.4
click div "Weight 0.00 Select kgs lbs Ship. t°"
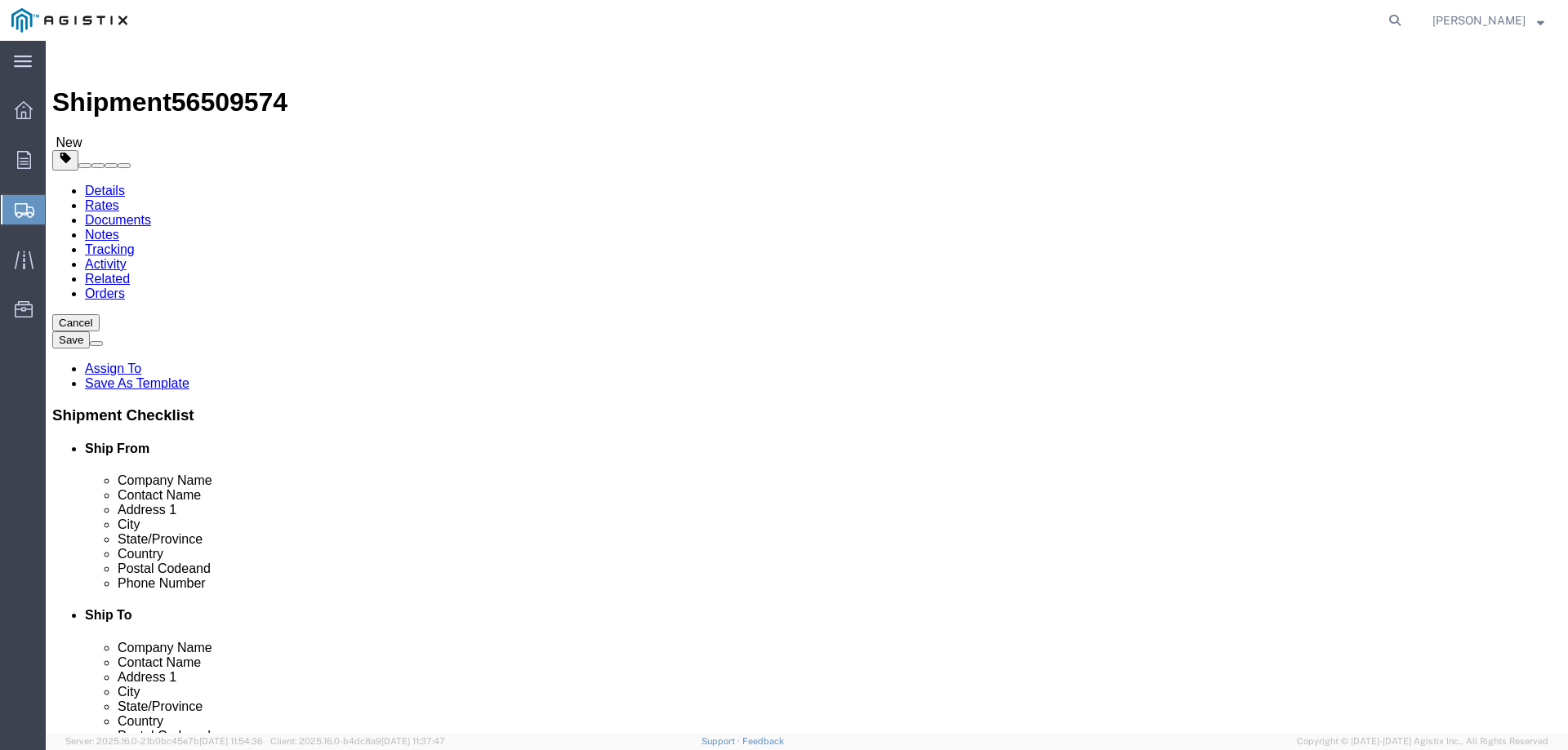
type input "868"
click link "Add Content"
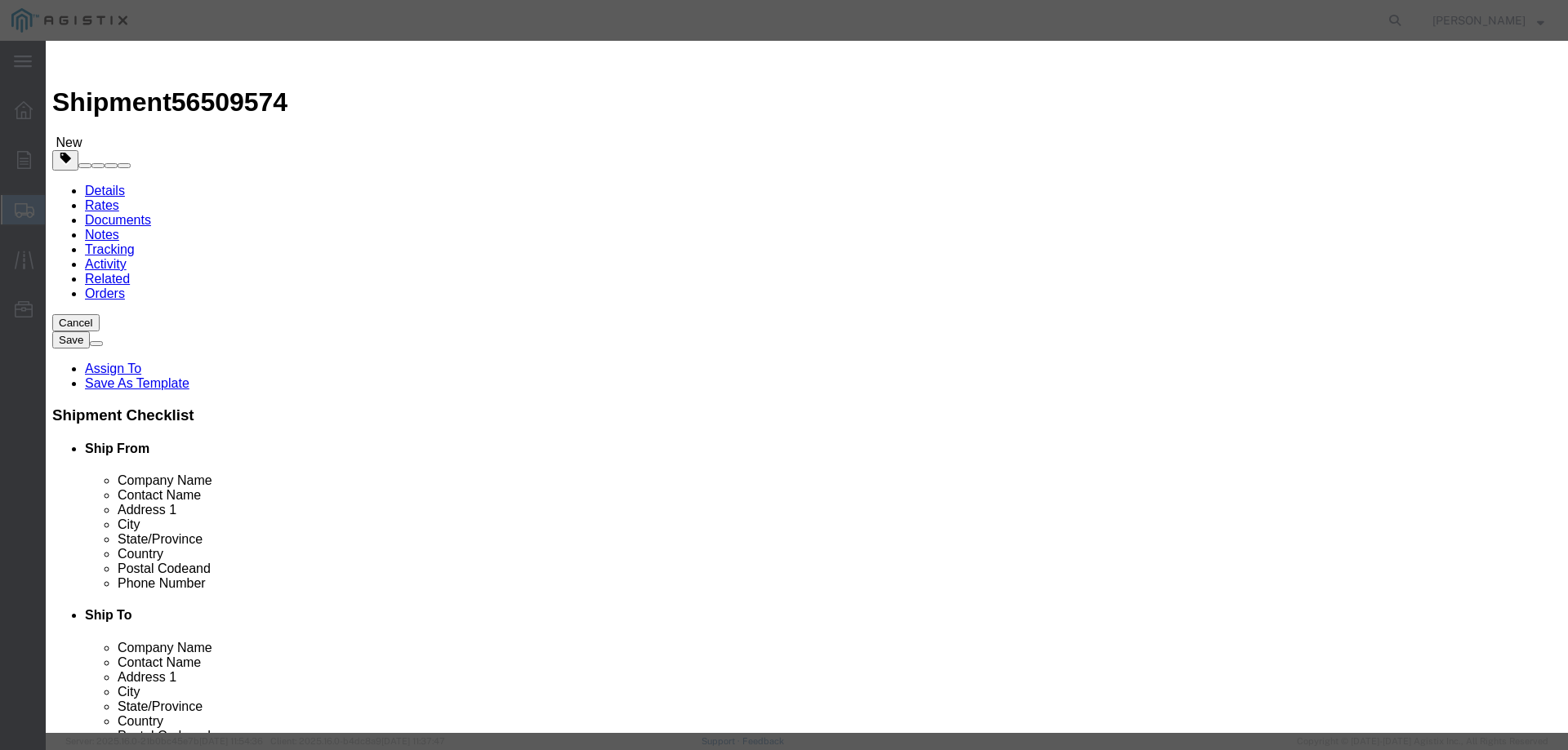
click input "text"
type input "M042879"
click td "Name: FILTER SEPARATOR 4" ANSI 600 0.2 MICRON"
select select
select select "USD"
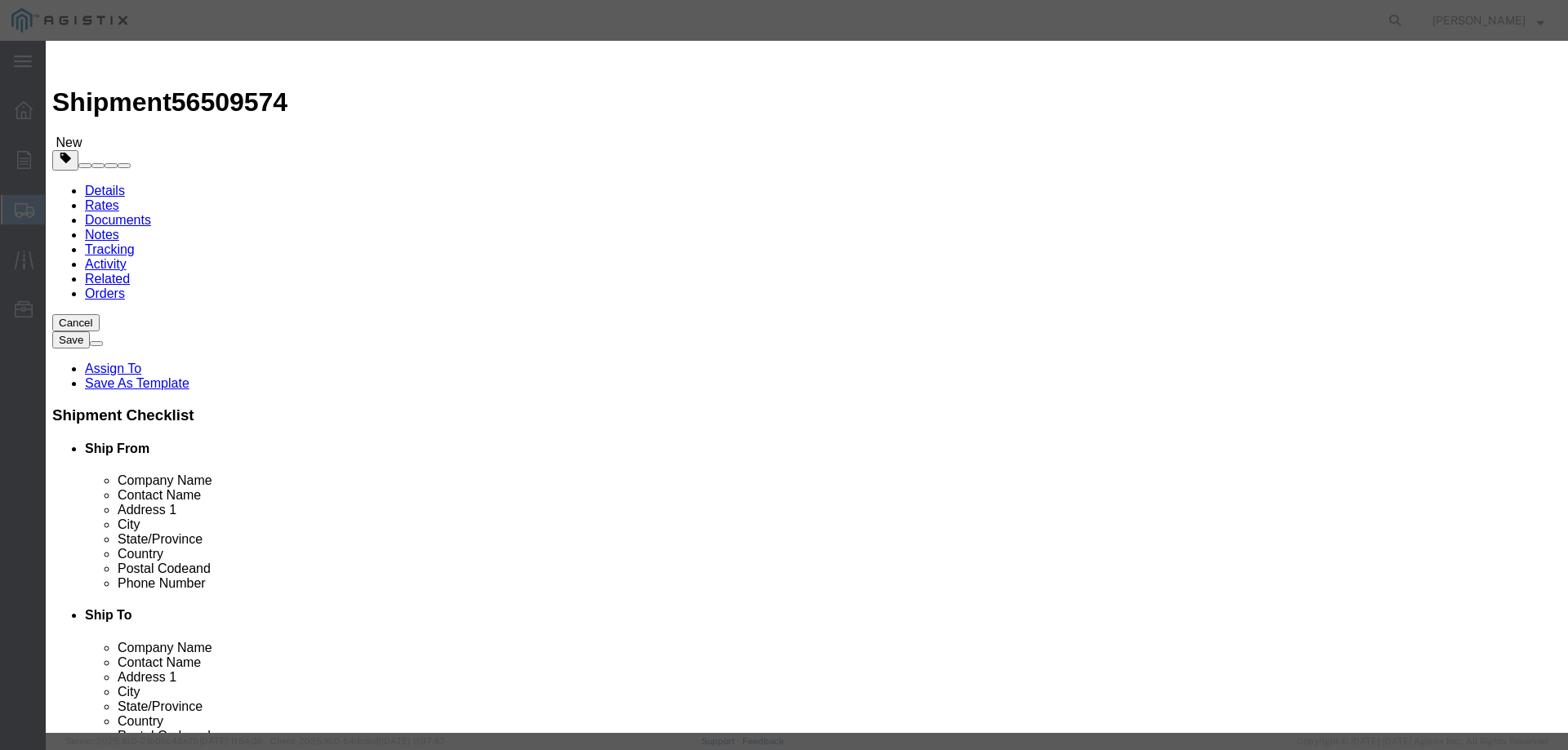
type input "FILTER SEPARATOR 4" ANSI 600 0.2 MICRON"
type input "M042879"
type input "FILTER SEPARATOR 4" ANSI 600 0.2 MICRON"
click input "text"
type input "2"
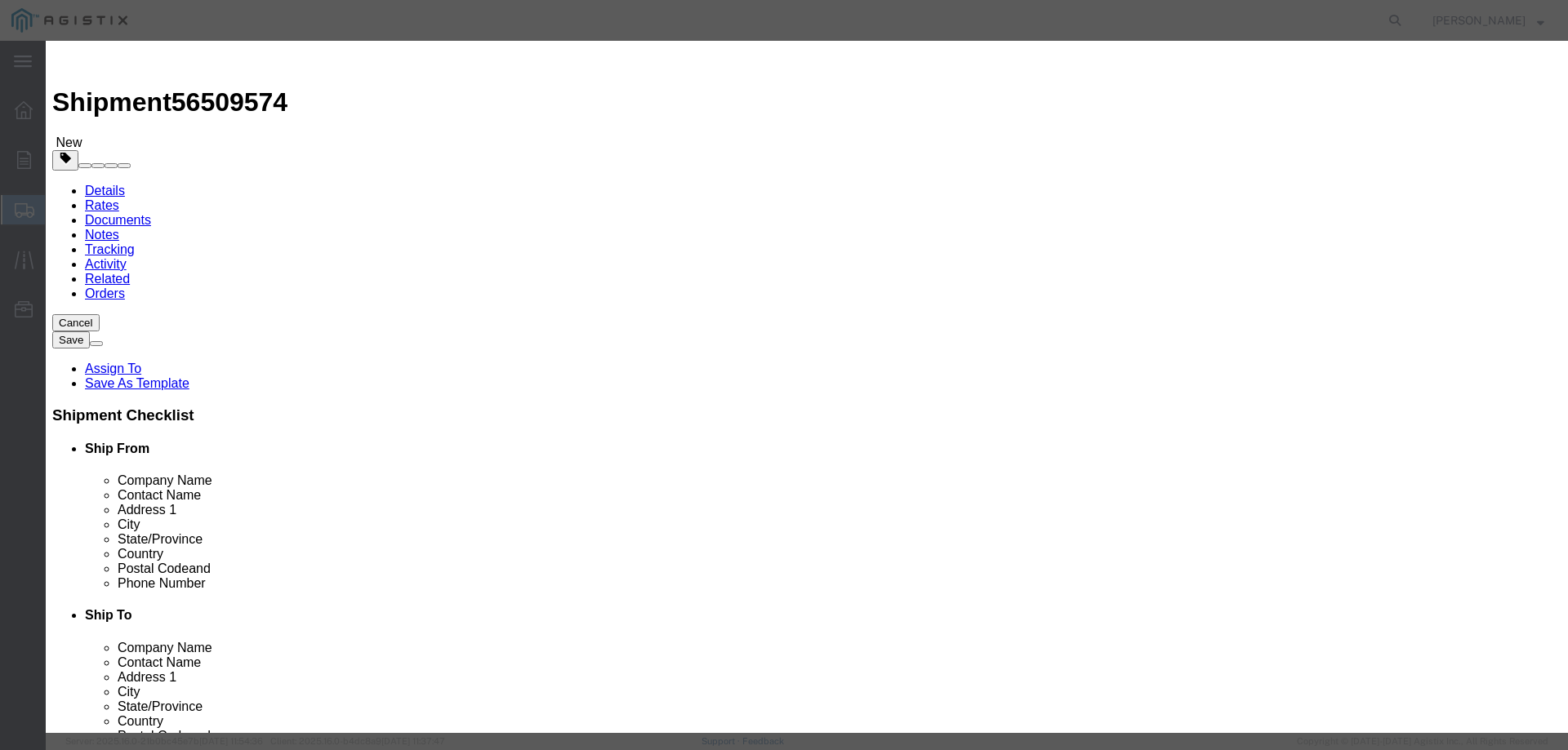
type input "1"
click select "Select Bag Barrels 100Board Feet Bottle Box Blister Pack Carats Can Capsule Car…"
select select "EA"
click select "Select Bag Barrels 100Board Feet Bottle Box Blister Pack Carats Can Capsule Car…"
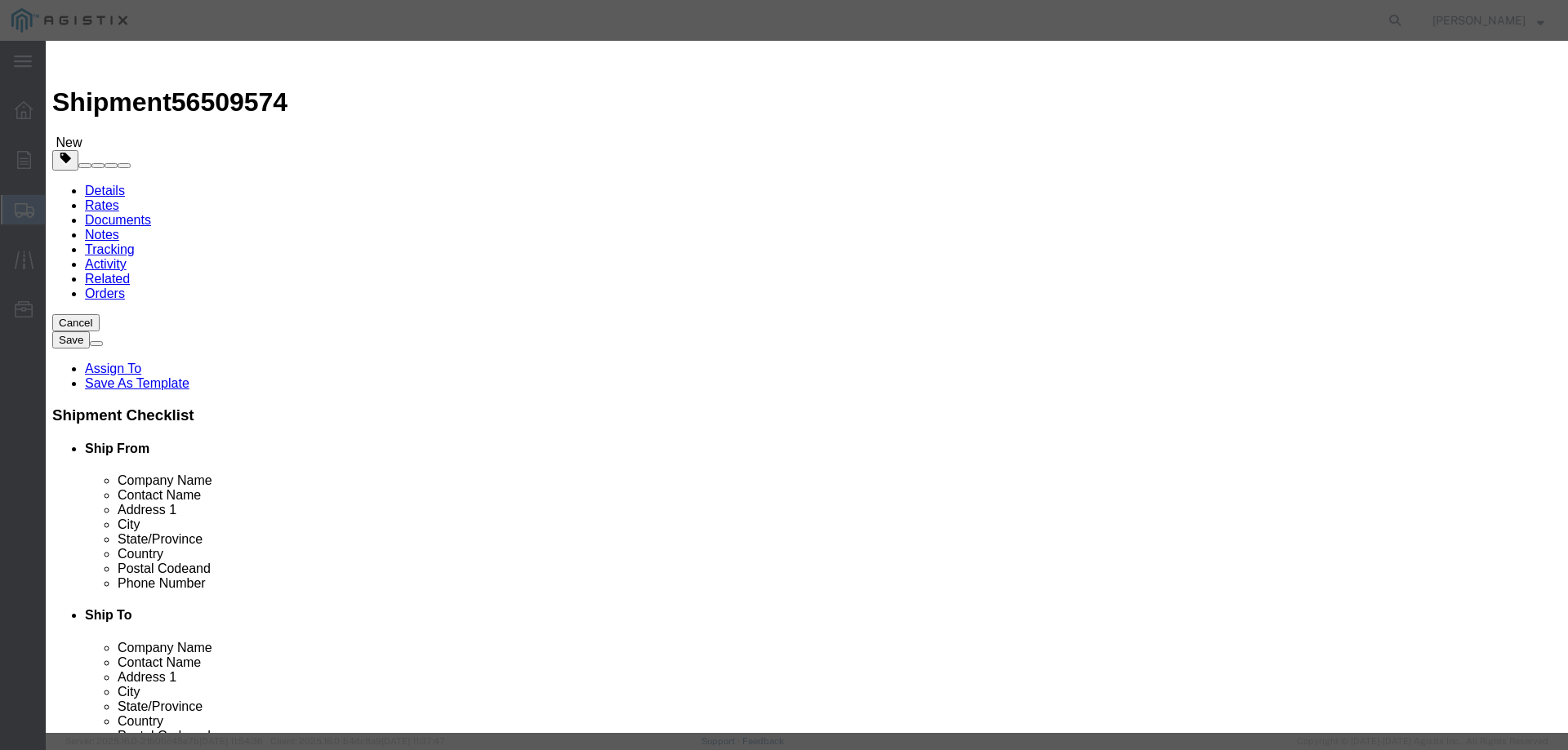
click input "text"
type input "14047.00"
select select "85"
click button "Save & Close"
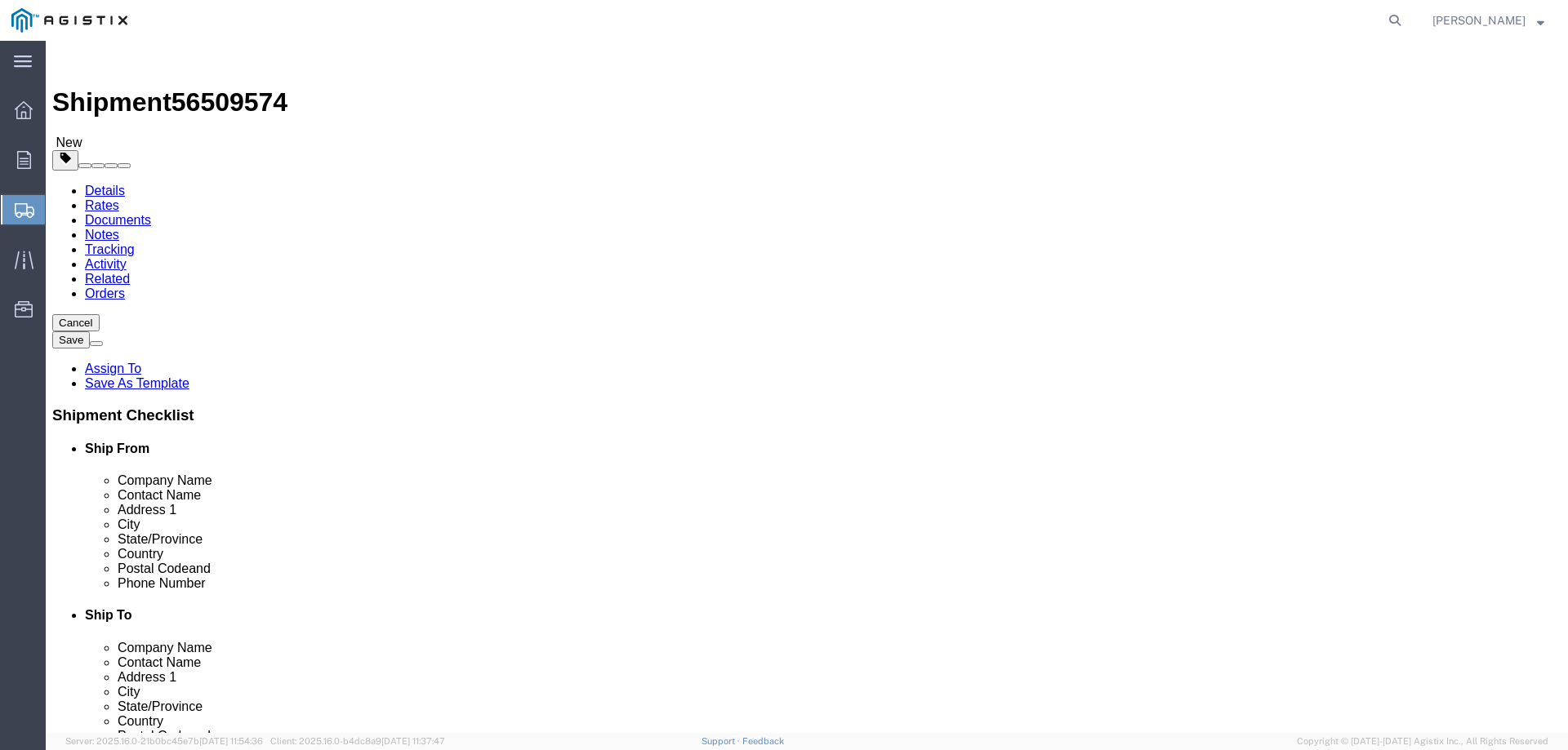
click span "button"
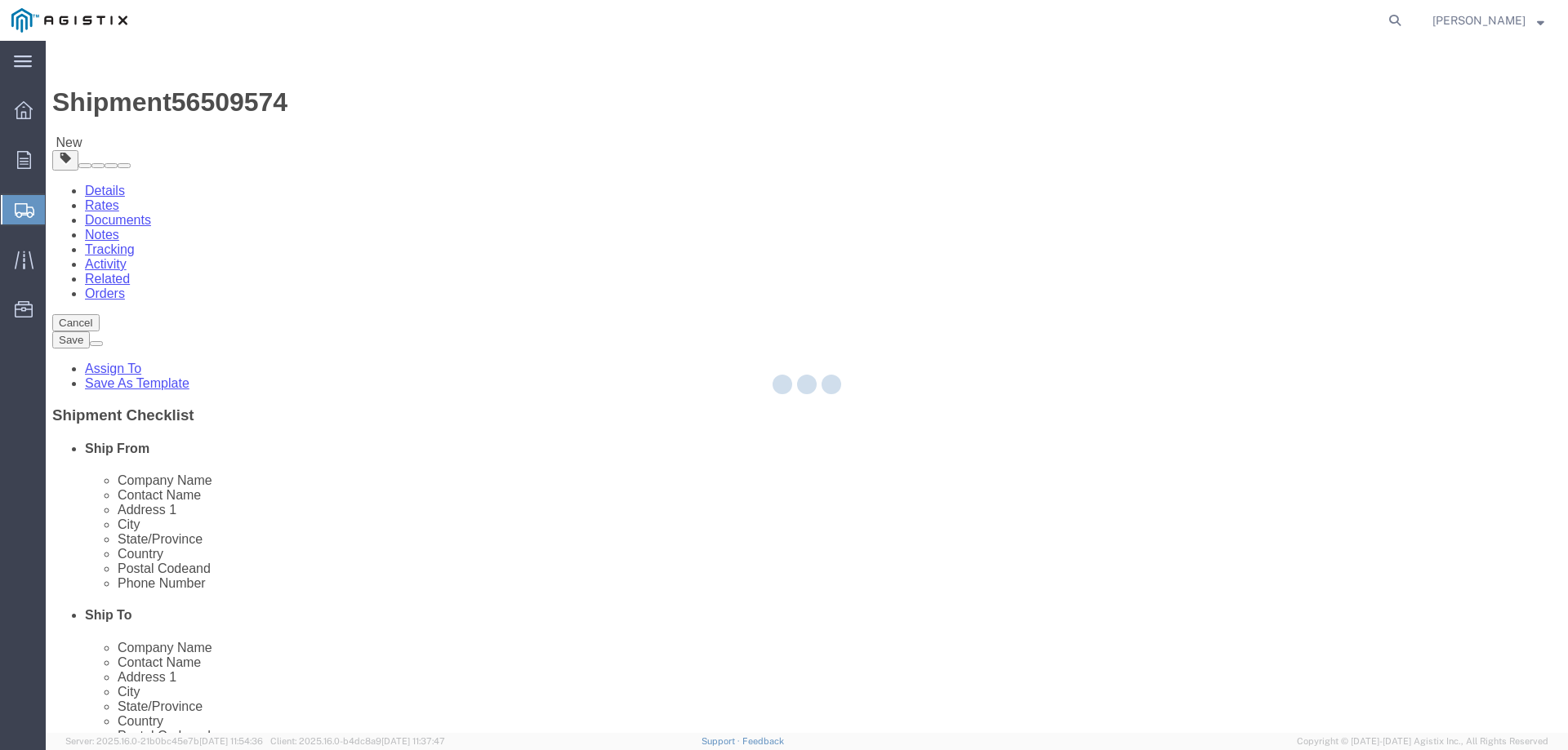
select select "CRAT"
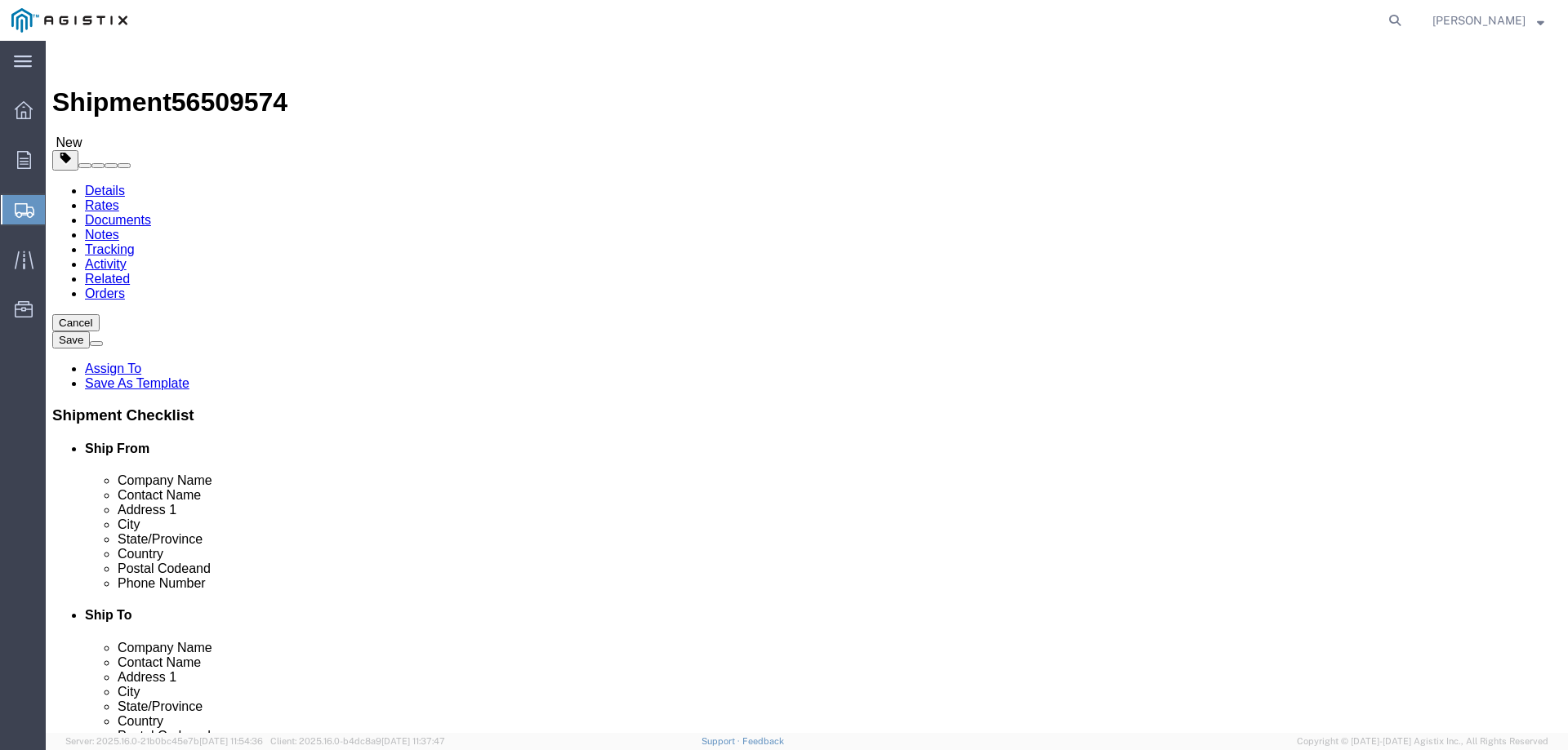
click span "button"
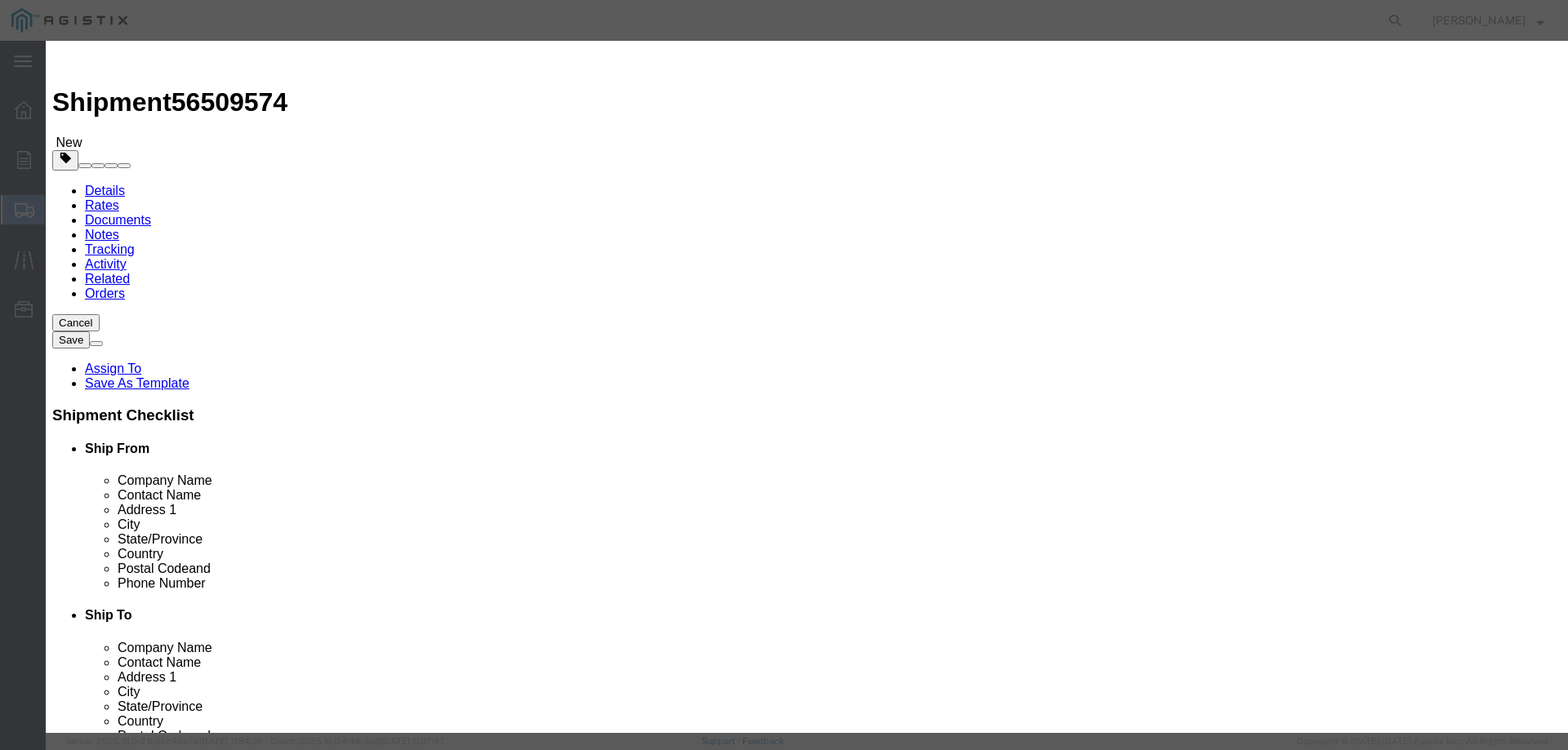
click button "Yes"
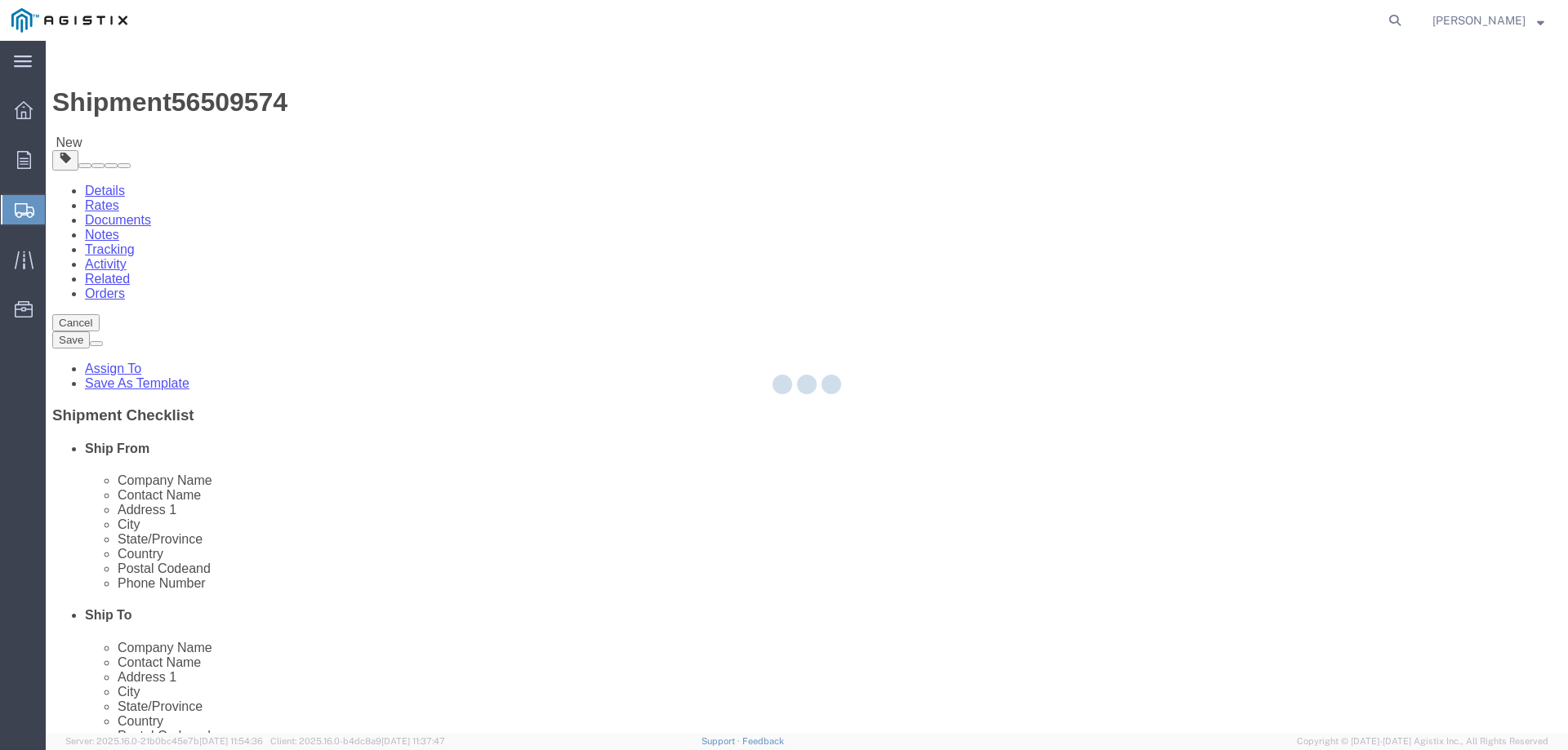
select select "CRAT"
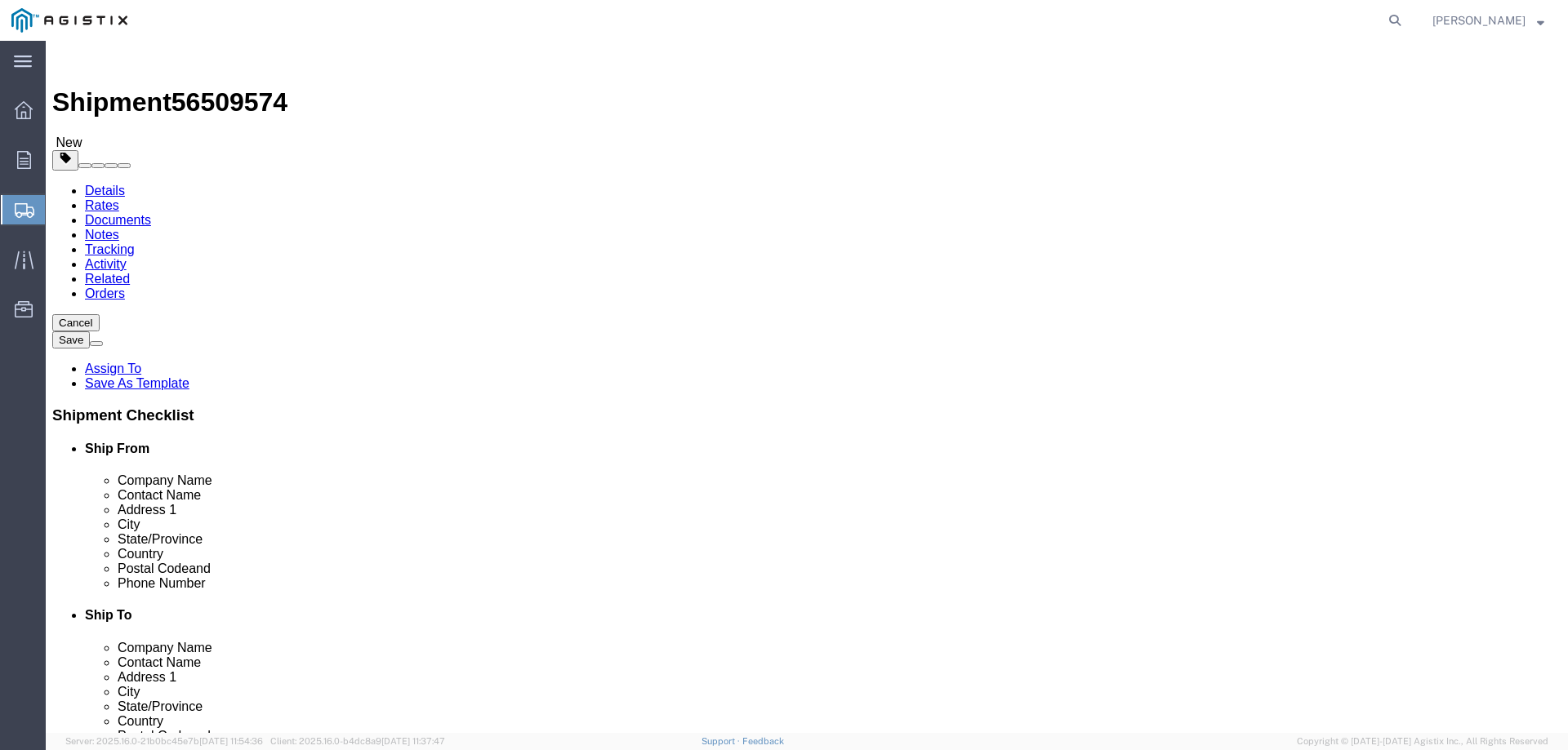
click button "Continue"
click button "Rate Shipment"
